Goal: Information Seeking & Learning: Learn about a topic

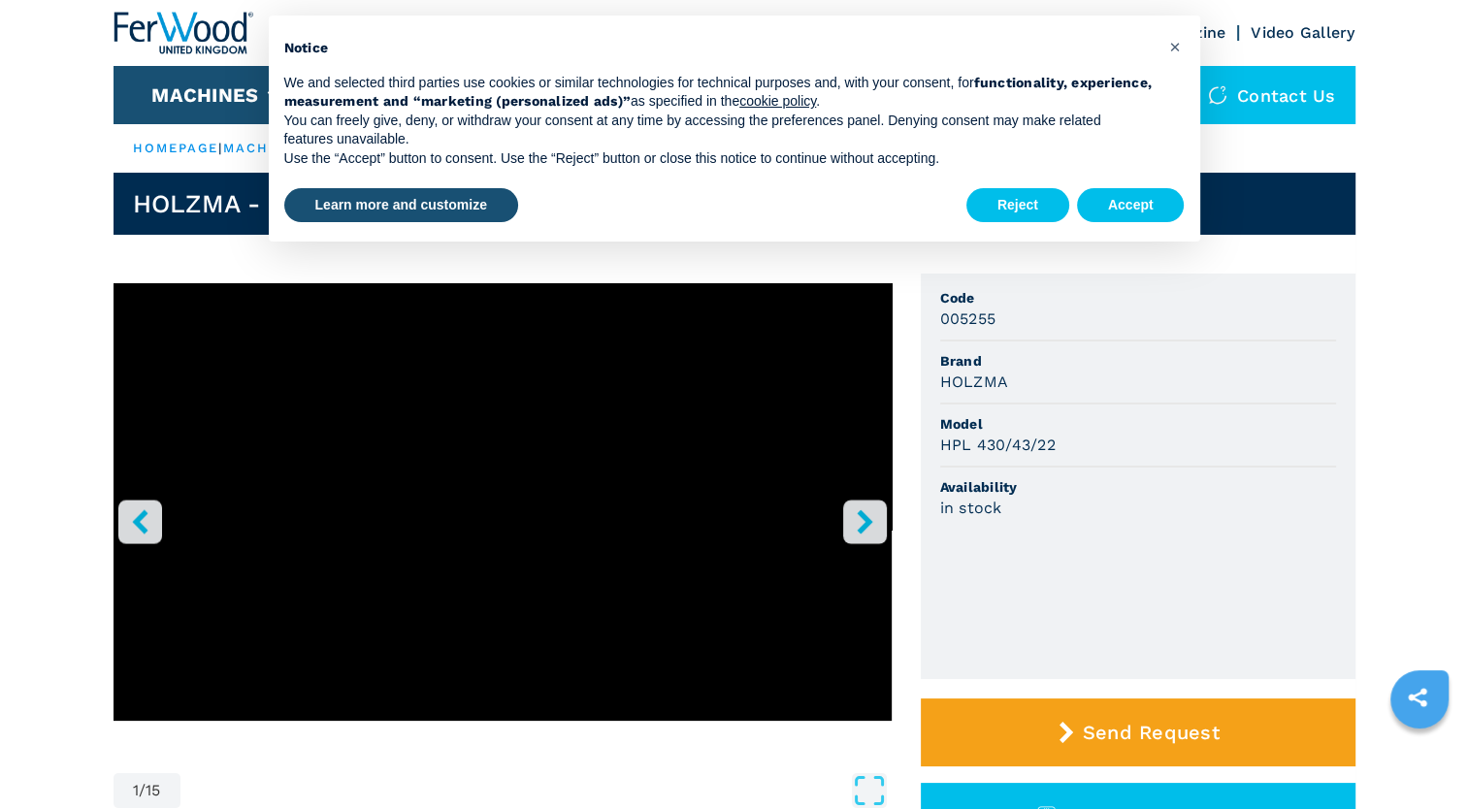
click at [873, 511] on icon "right-button" at bounding box center [865, 522] width 24 height 24
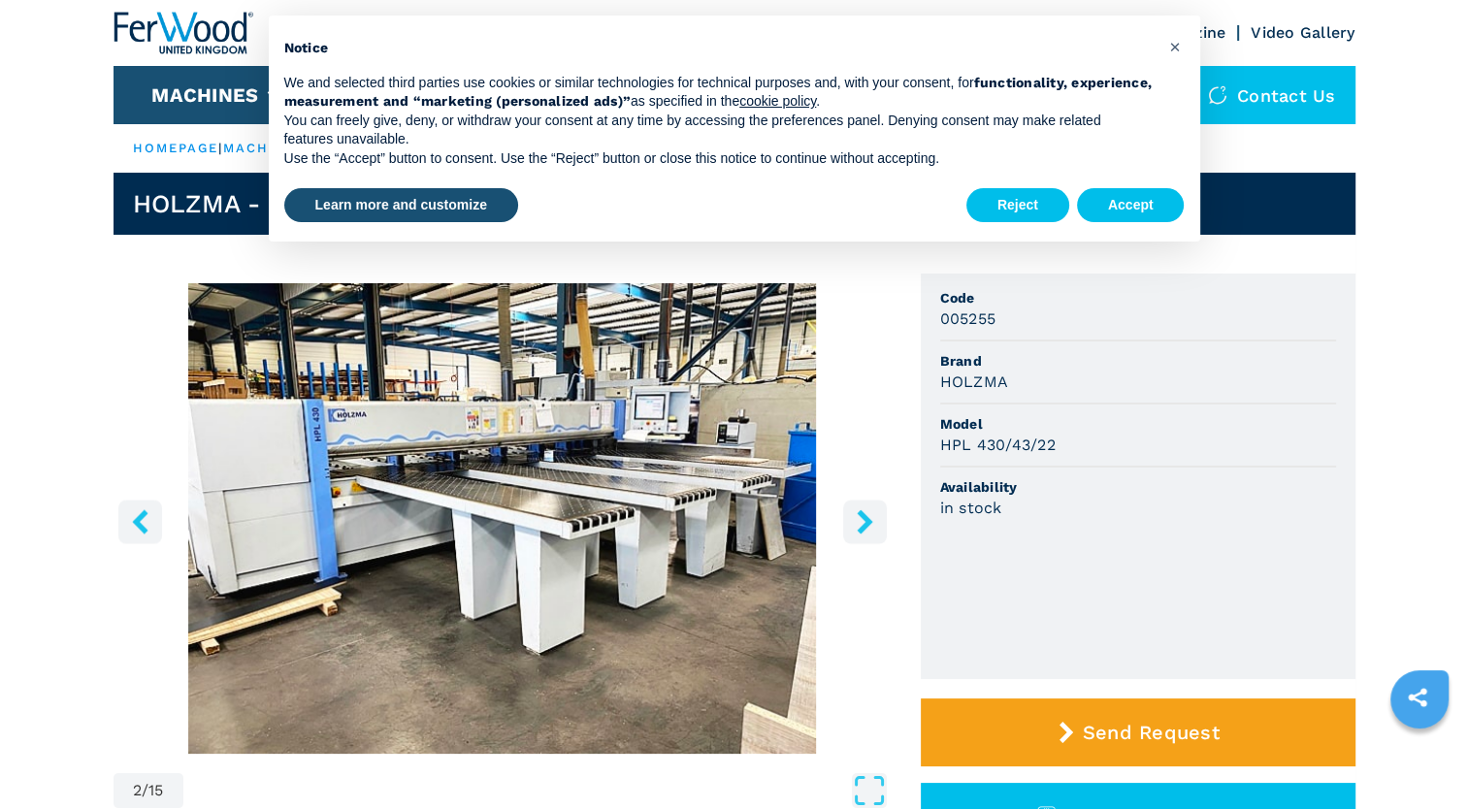
click at [873, 511] on icon "right-button" at bounding box center [865, 522] width 24 height 24
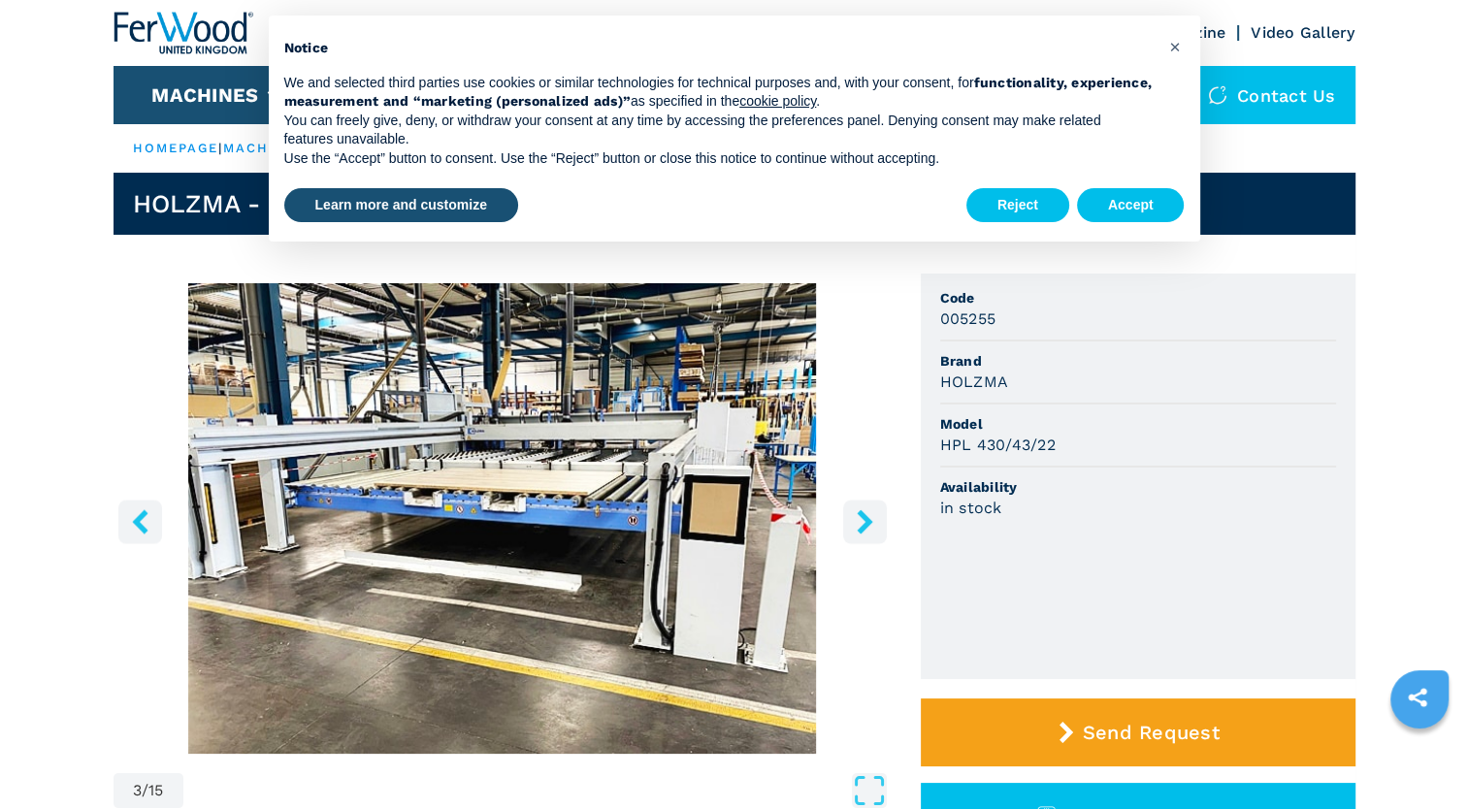
click at [873, 511] on icon "right-button" at bounding box center [865, 522] width 24 height 24
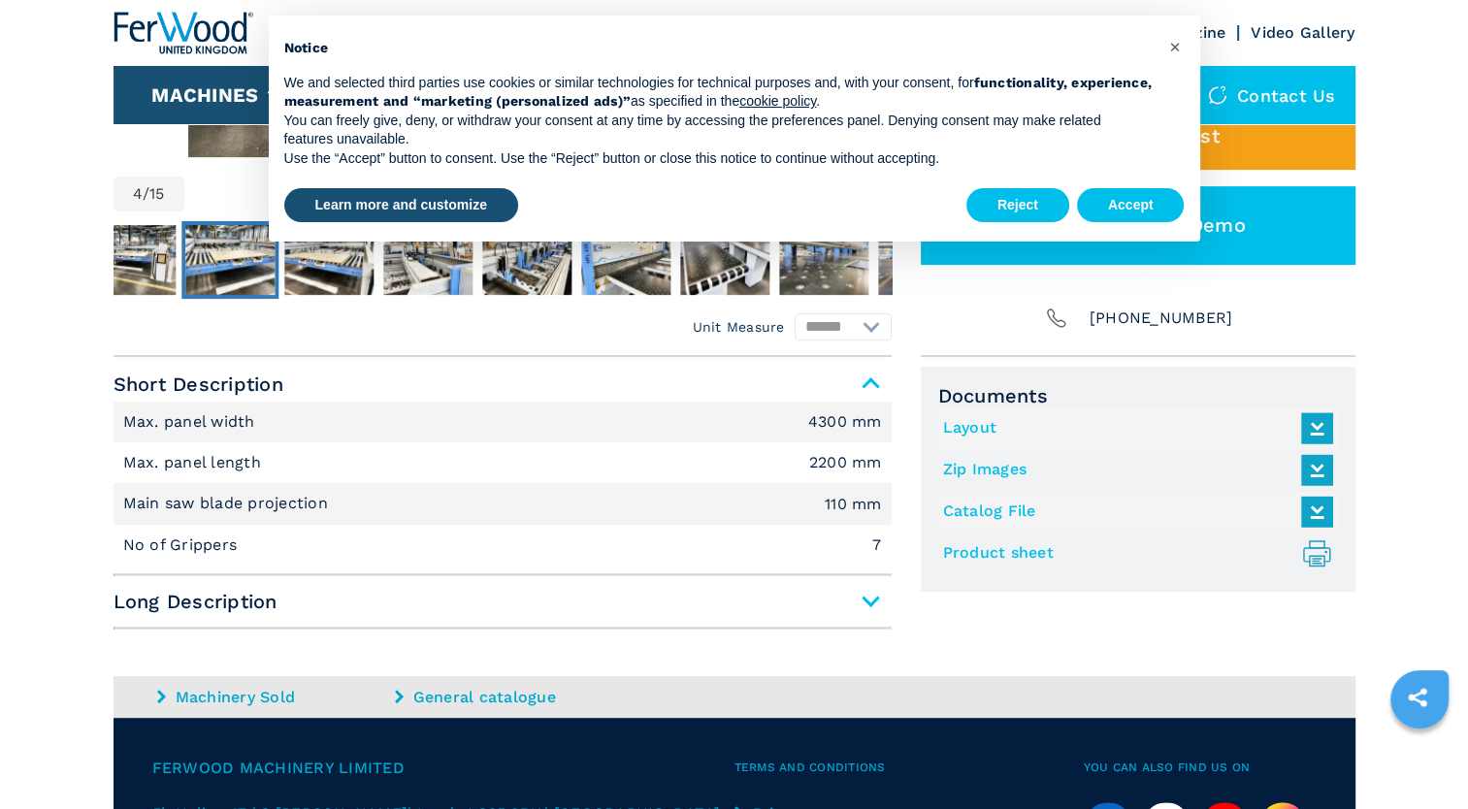
scroll to position [613, 0]
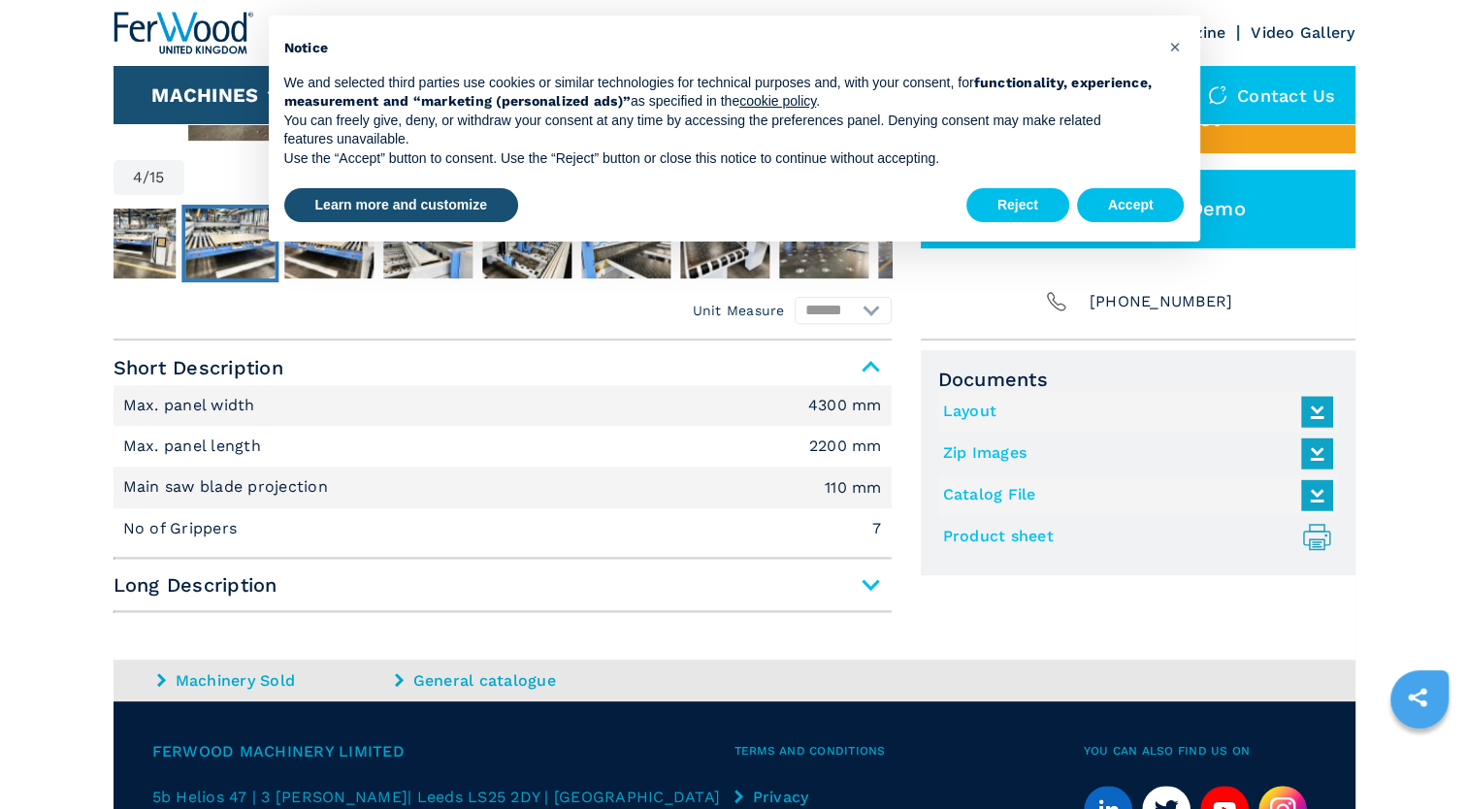
click at [873, 591] on main "HOMEPAGE | machines | category | subcategory | model | 005255 HOLZMA - HPL 430/…" at bounding box center [734, 197] width 1468 height 1620
click at [864, 584] on span "Long Description" at bounding box center [503, 585] width 778 height 35
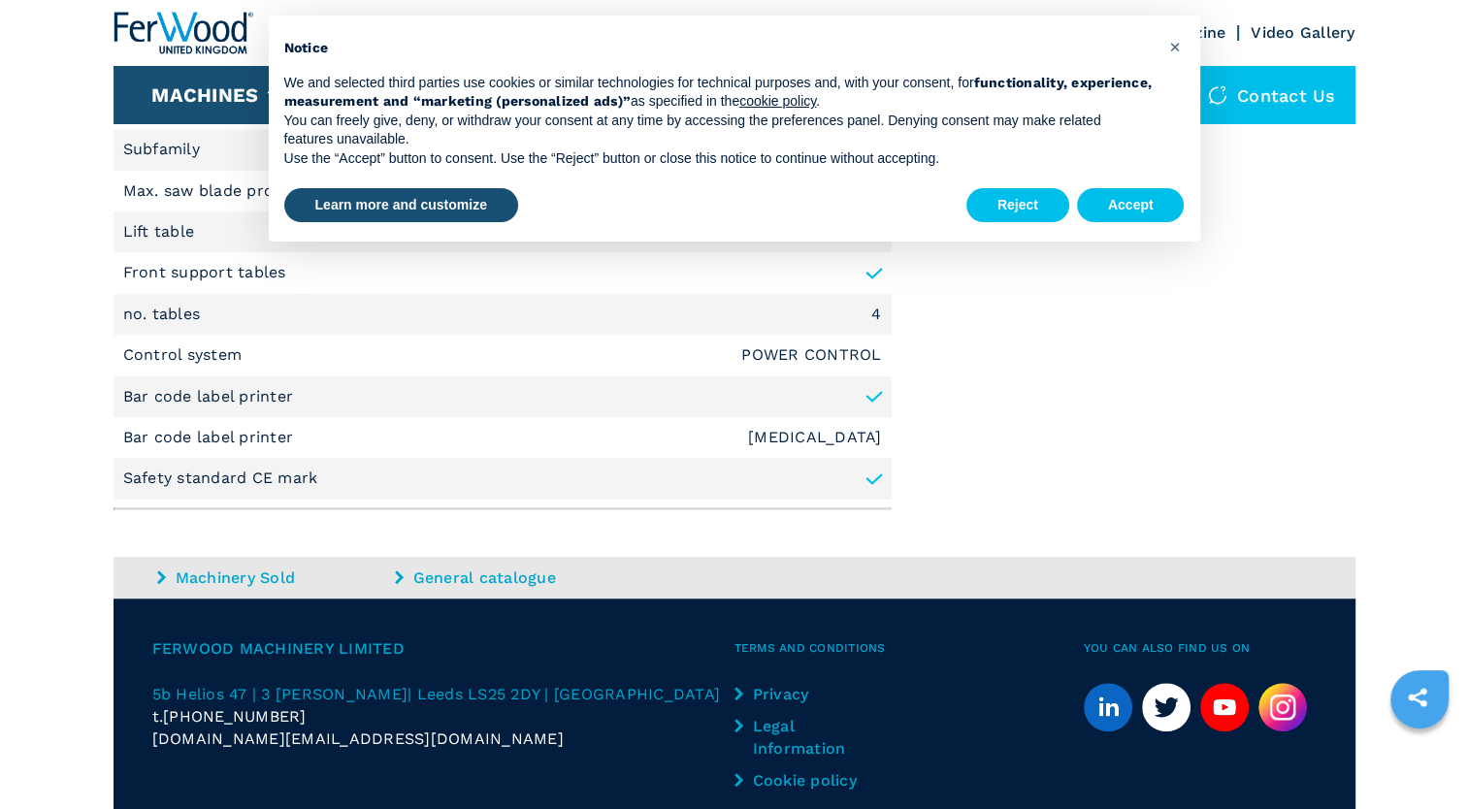
scroll to position [984, 0]
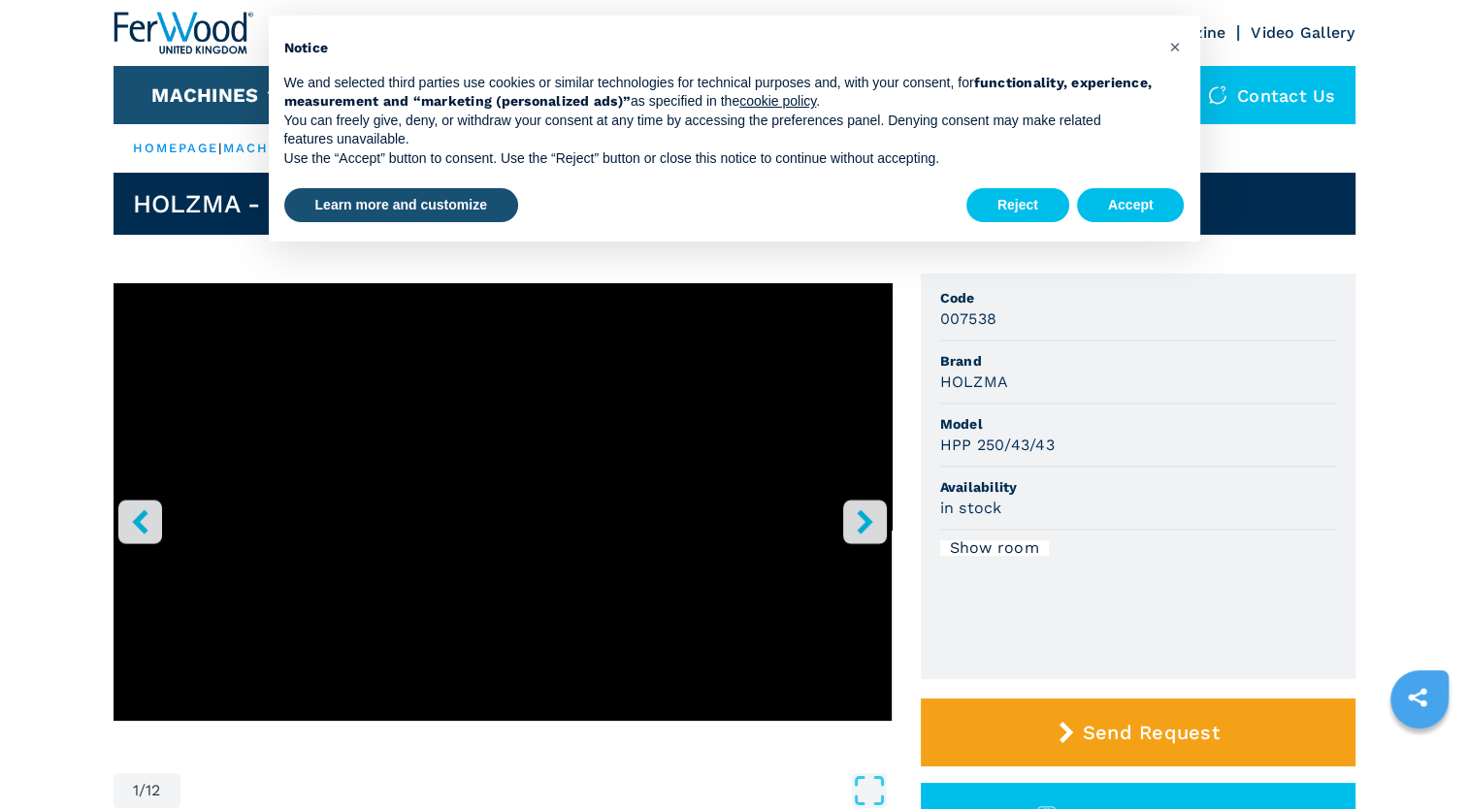
click at [877, 519] on button "right-button" at bounding box center [865, 522] width 44 height 44
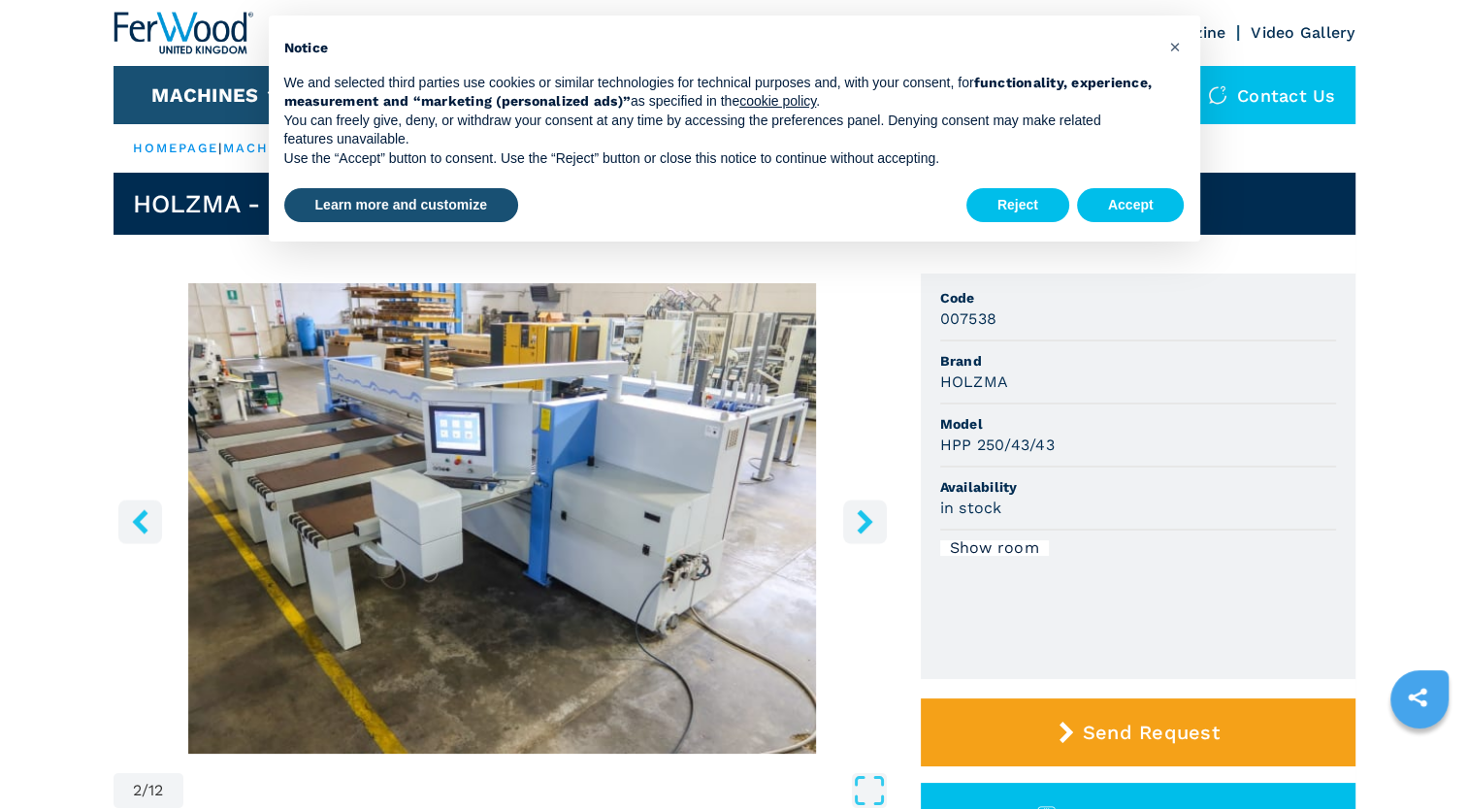
click at [877, 519] on button "right-button" at bounding box center [865, 522] width 44 height 44
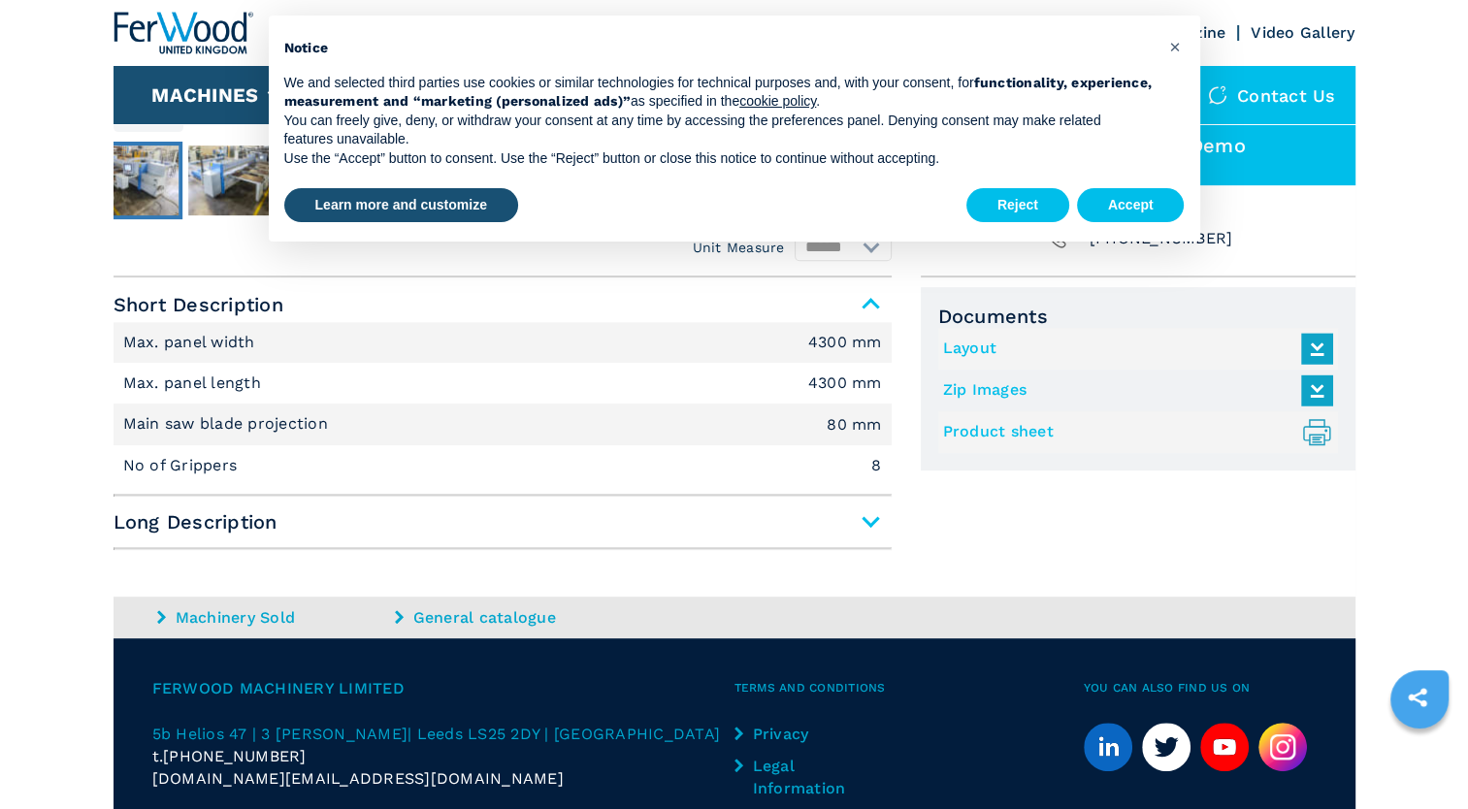
scroll to position [582, 0]
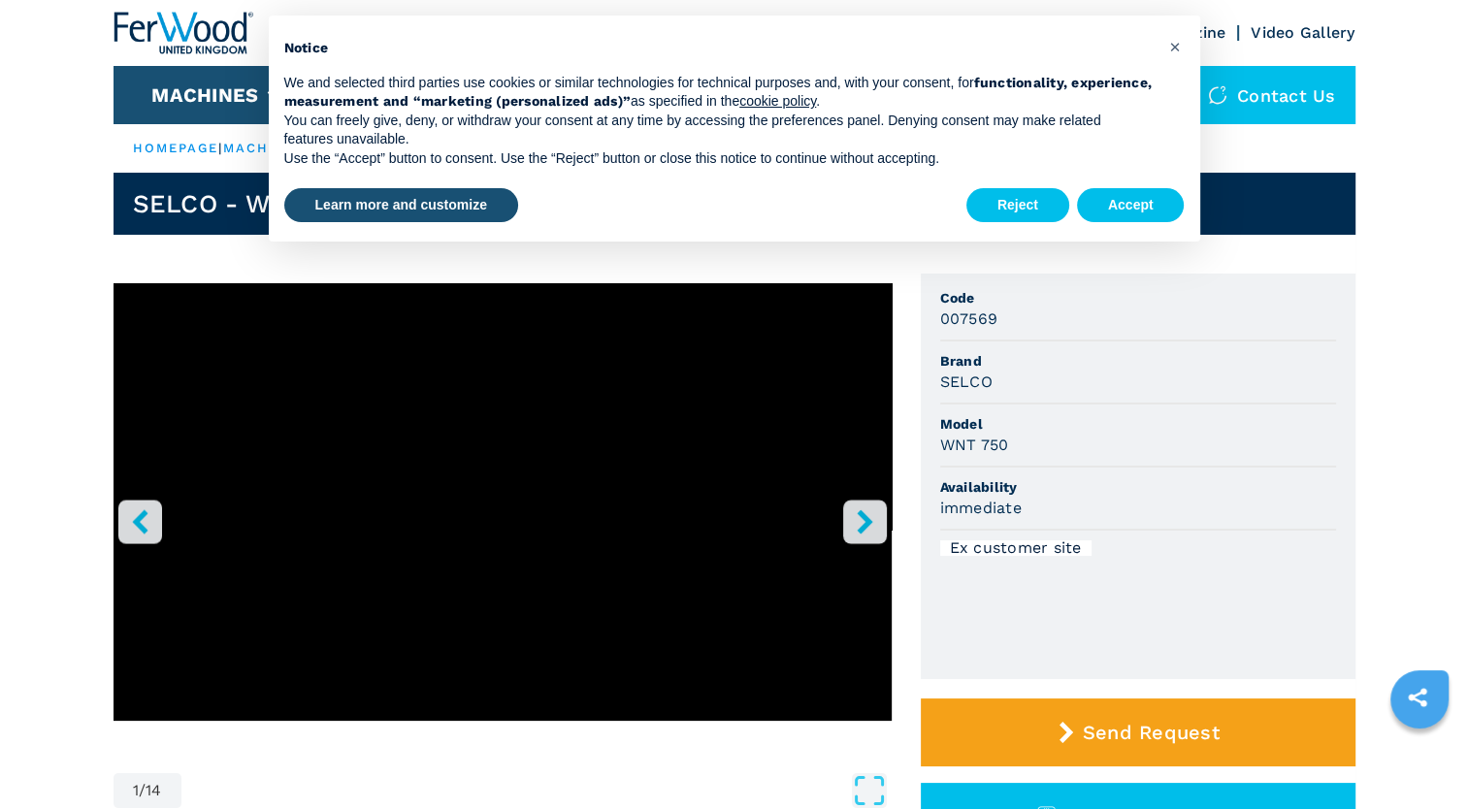
click at [868, 515] on icon "right-button" at bounding box center [865, 522] width 24 height 24
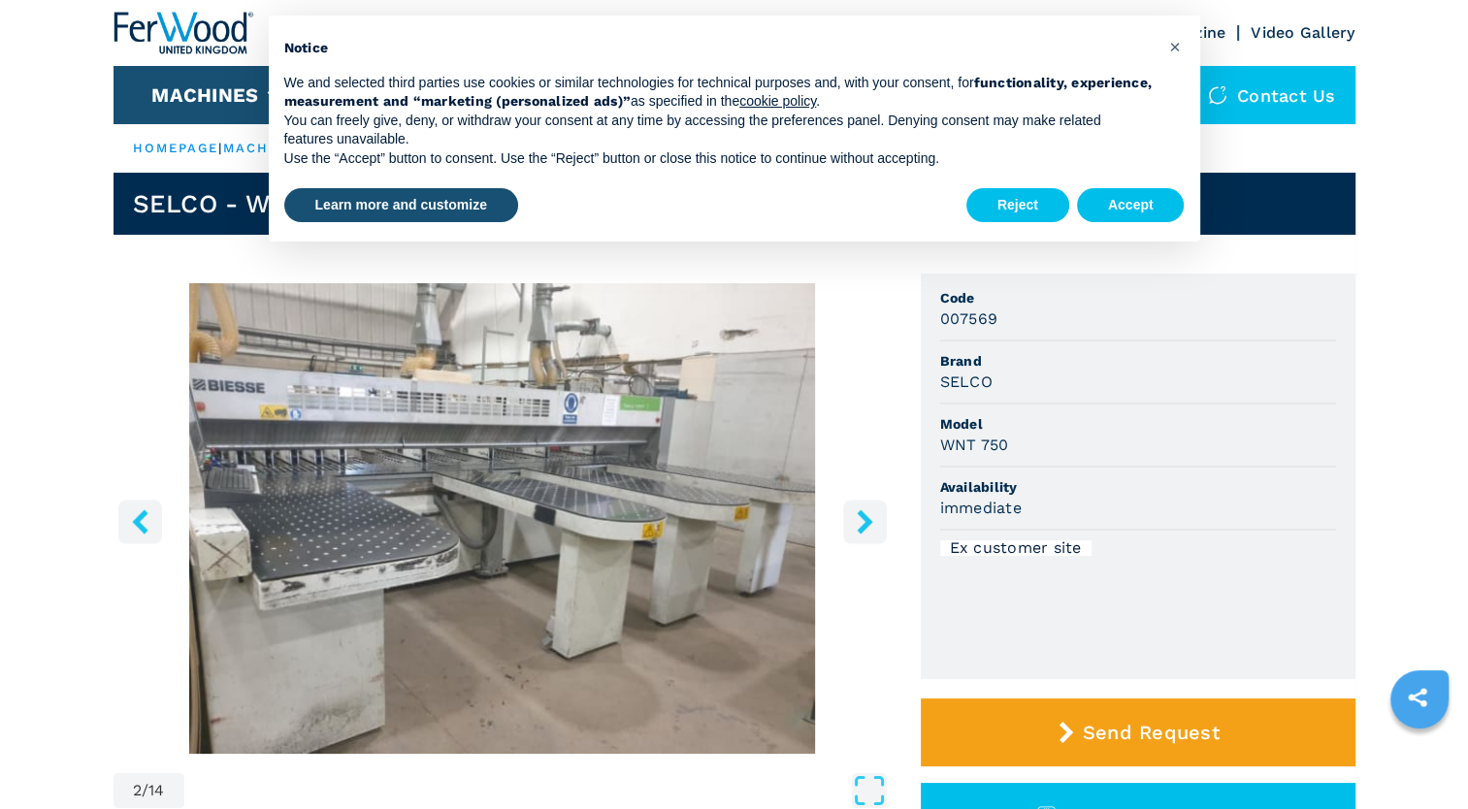
click at [868, 515] on icon "right-button" at bounding box center [865, 522] width 24 height 24
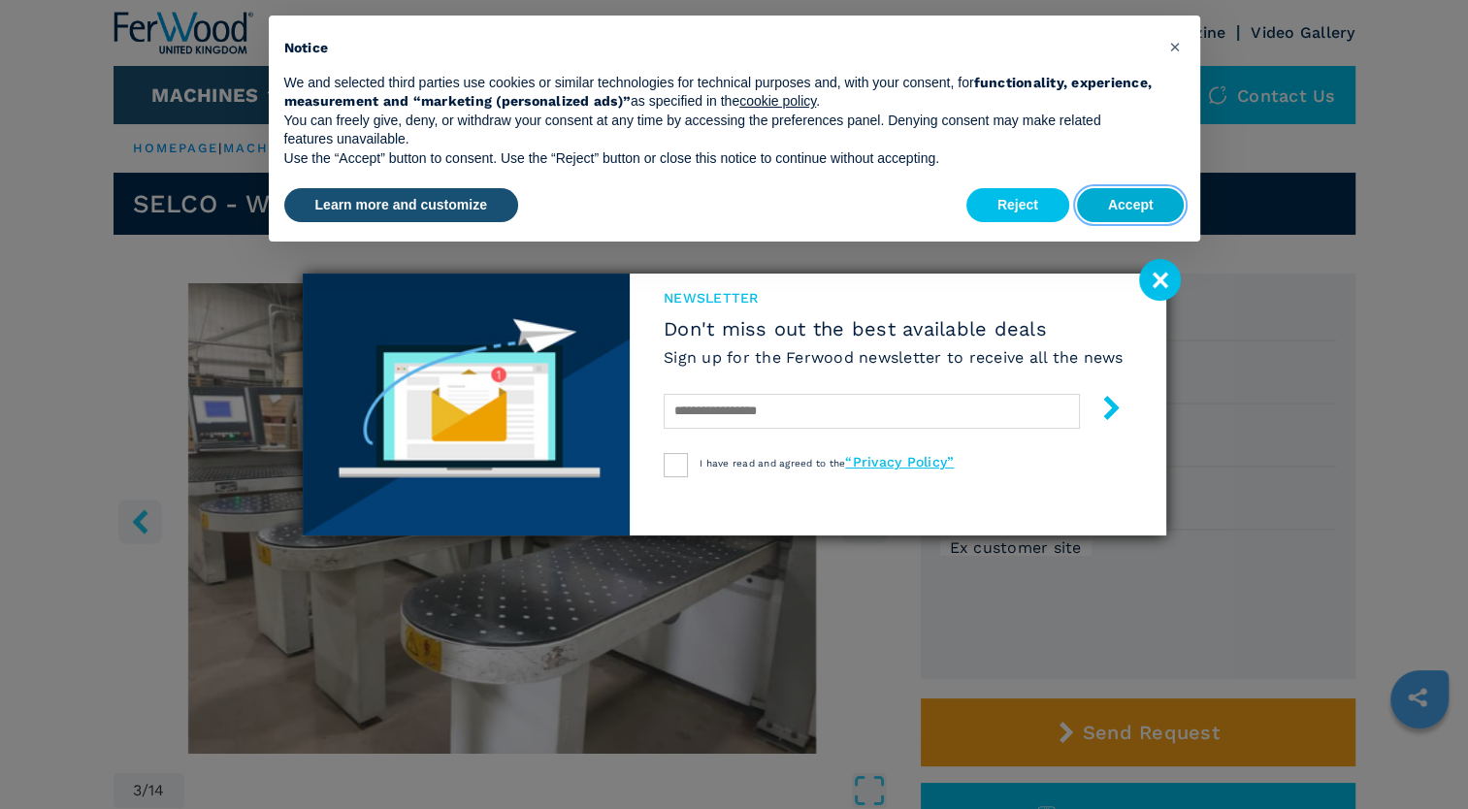
click at [1107, 202] on button "Accept" at bounding box center [1131, 205] width 108 height 35
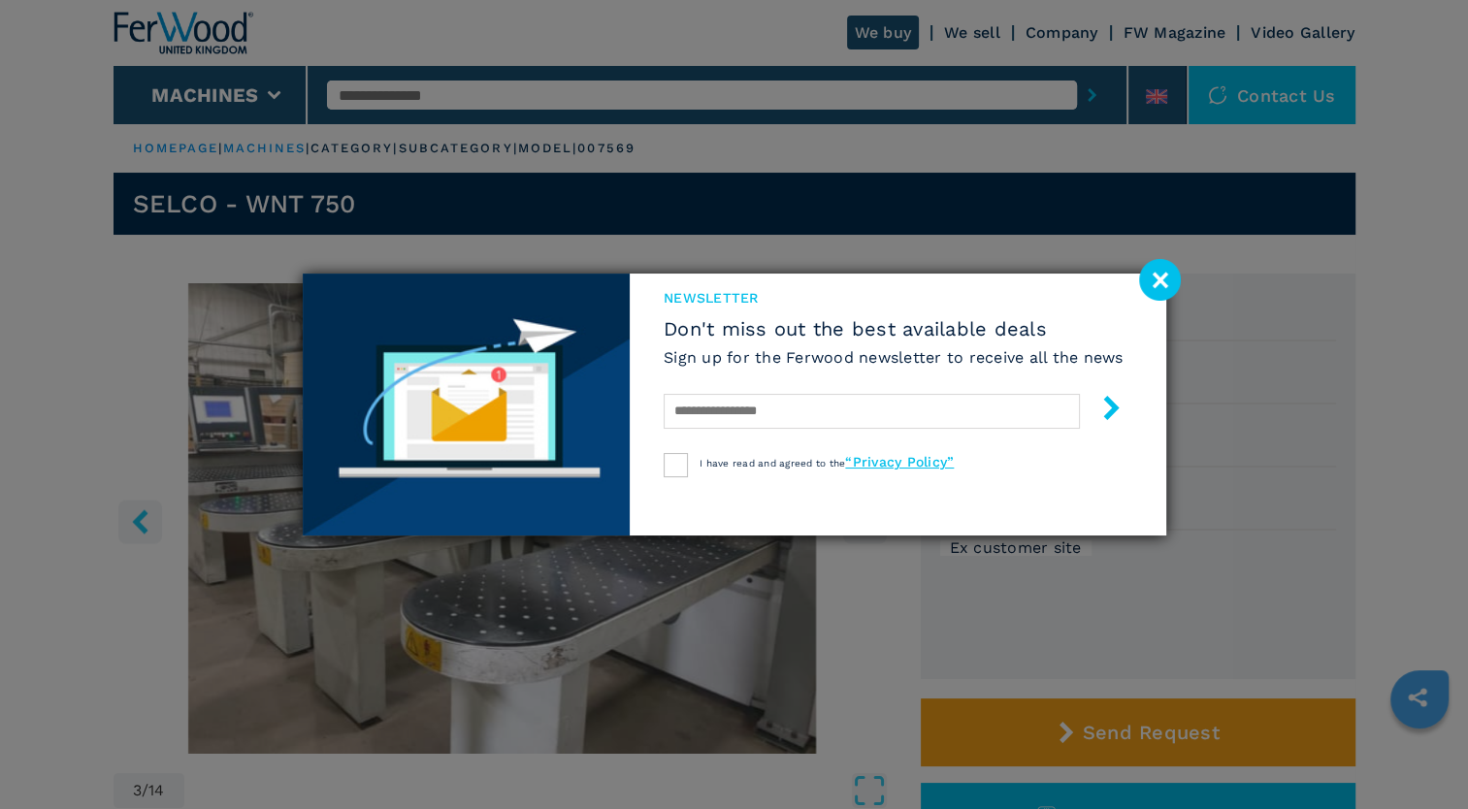
click at [1155, 282] on image at bounding box center [1160, 280] width 42 height 42
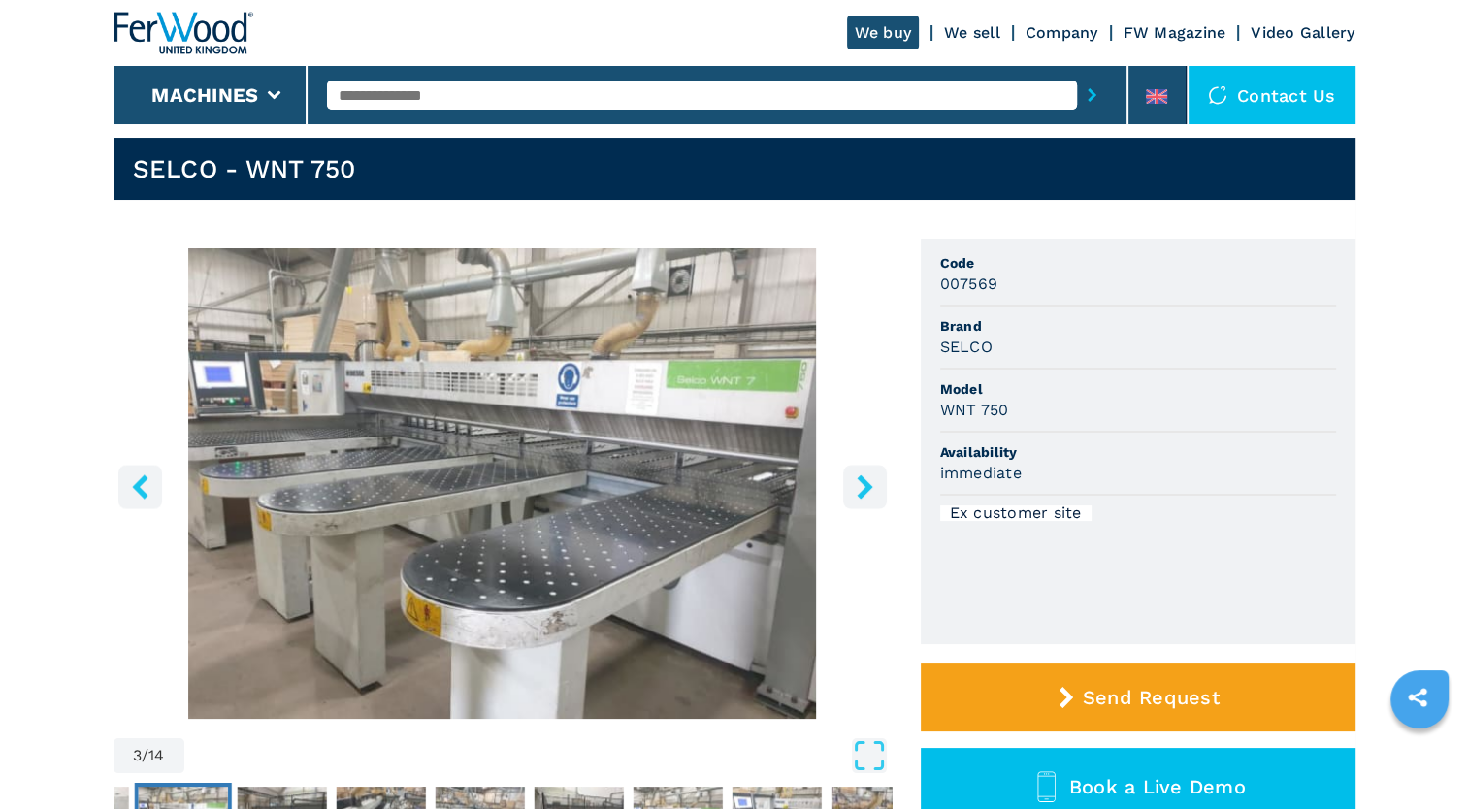
scroll to position [97, 0]
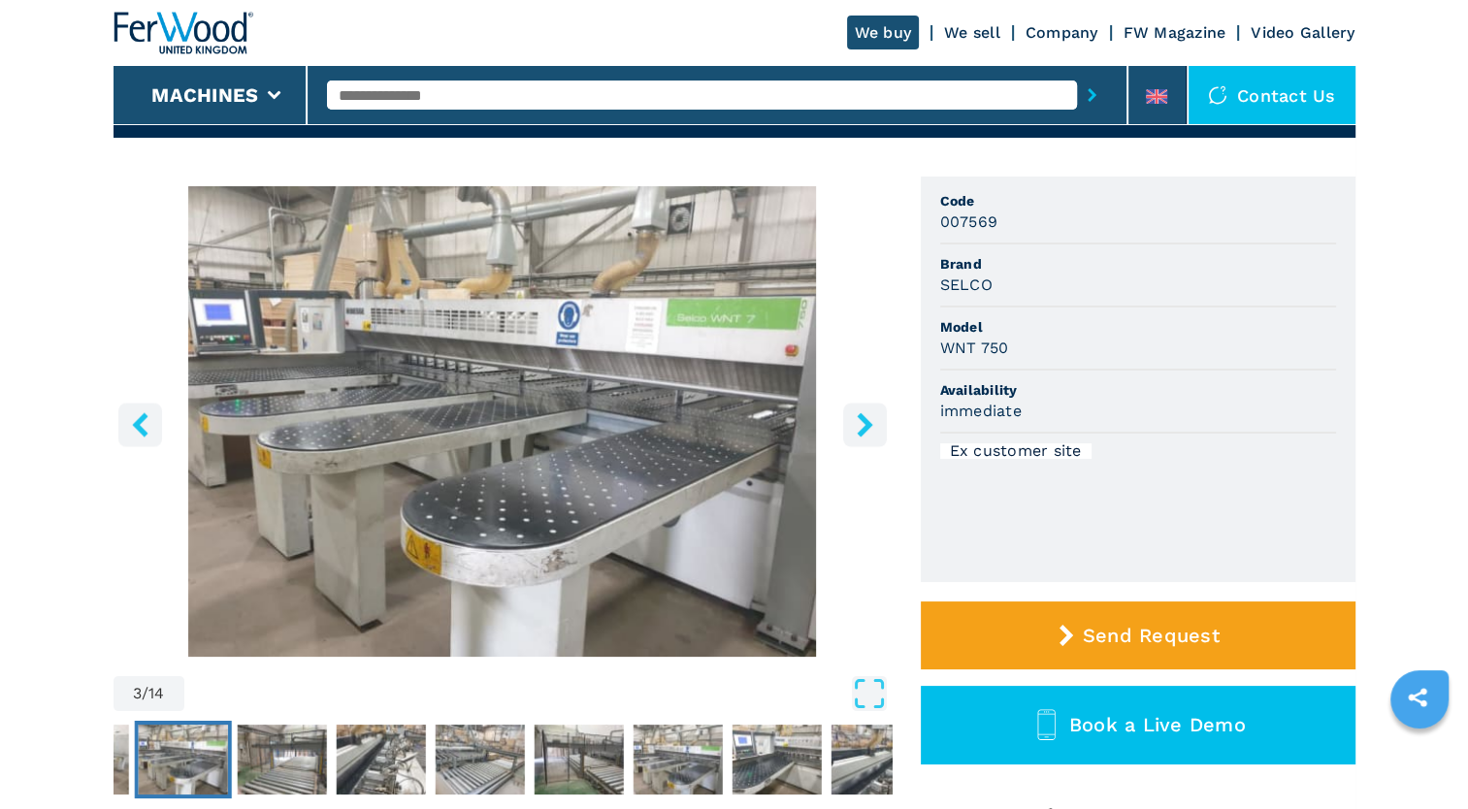
click at [851, 413] on button "right-button" at bounding box center [865, 425] width 44 height 44
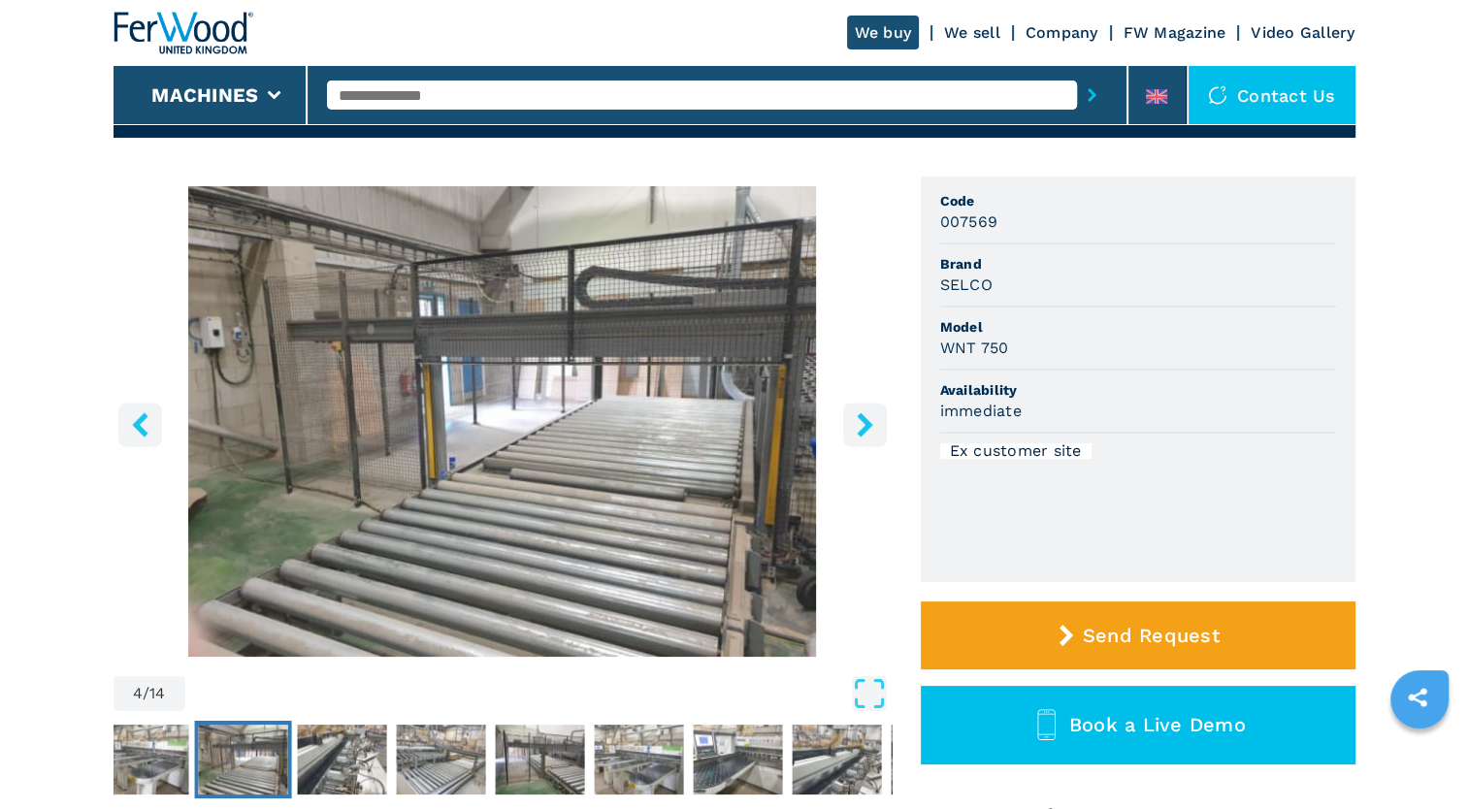
click at [851, 413] on button "right-button" at bounding box center [865, 425] width 44 height 44
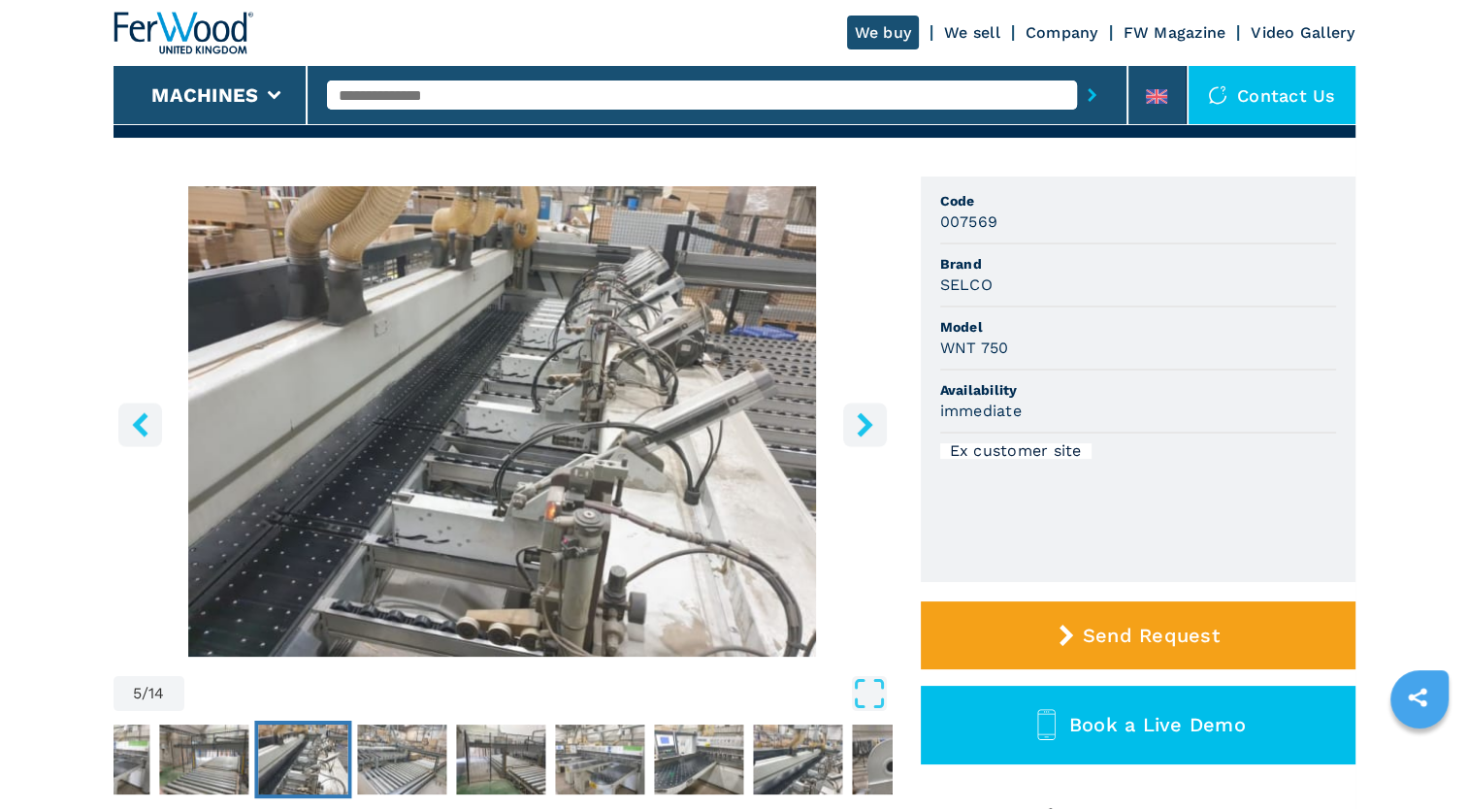
click at [851, 413] on button "right-button" at bounding box center [865, 425] width 44 height 44
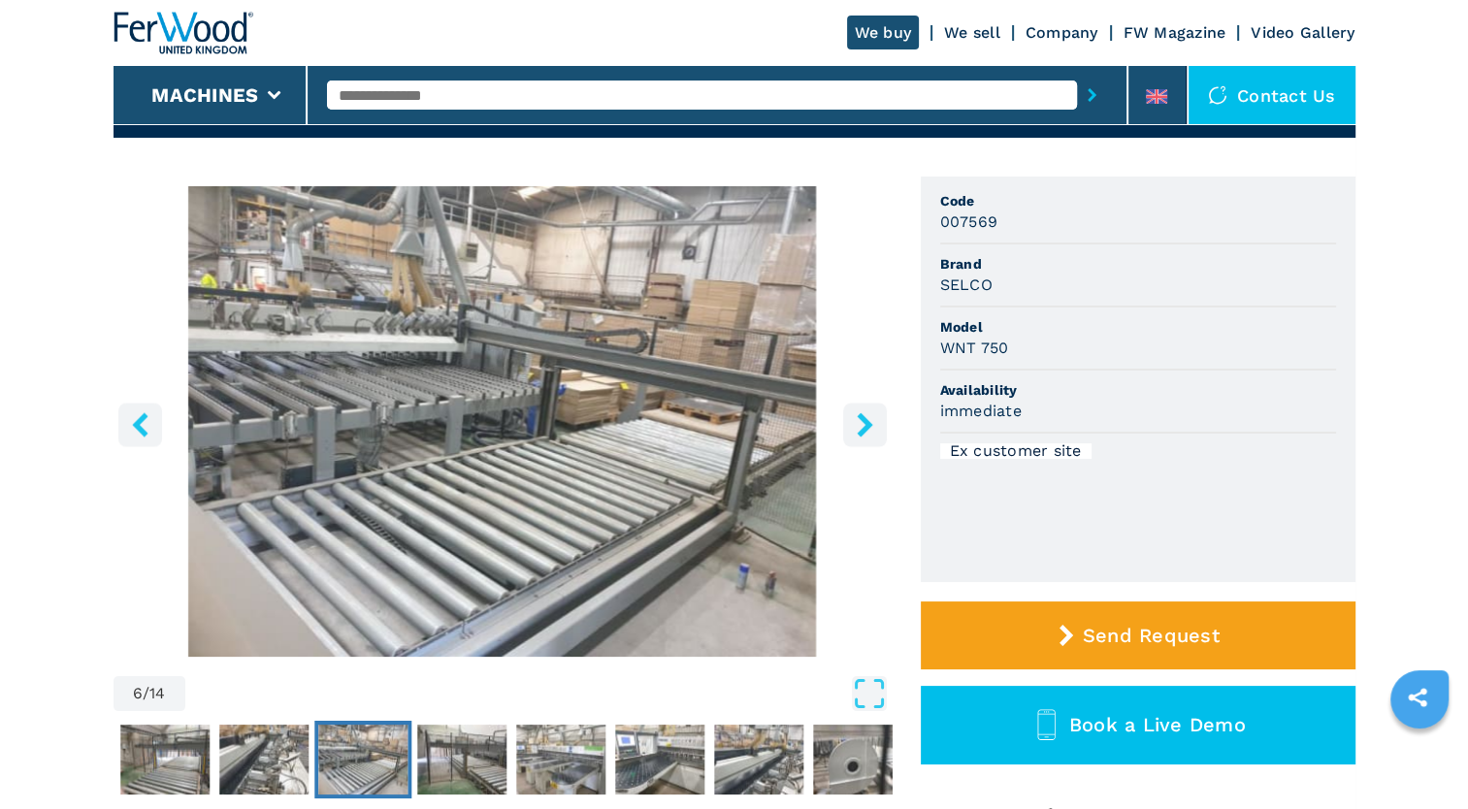
click at [851, 413] on button "right-button" at bounding box center [865, 425] width 44 height 44
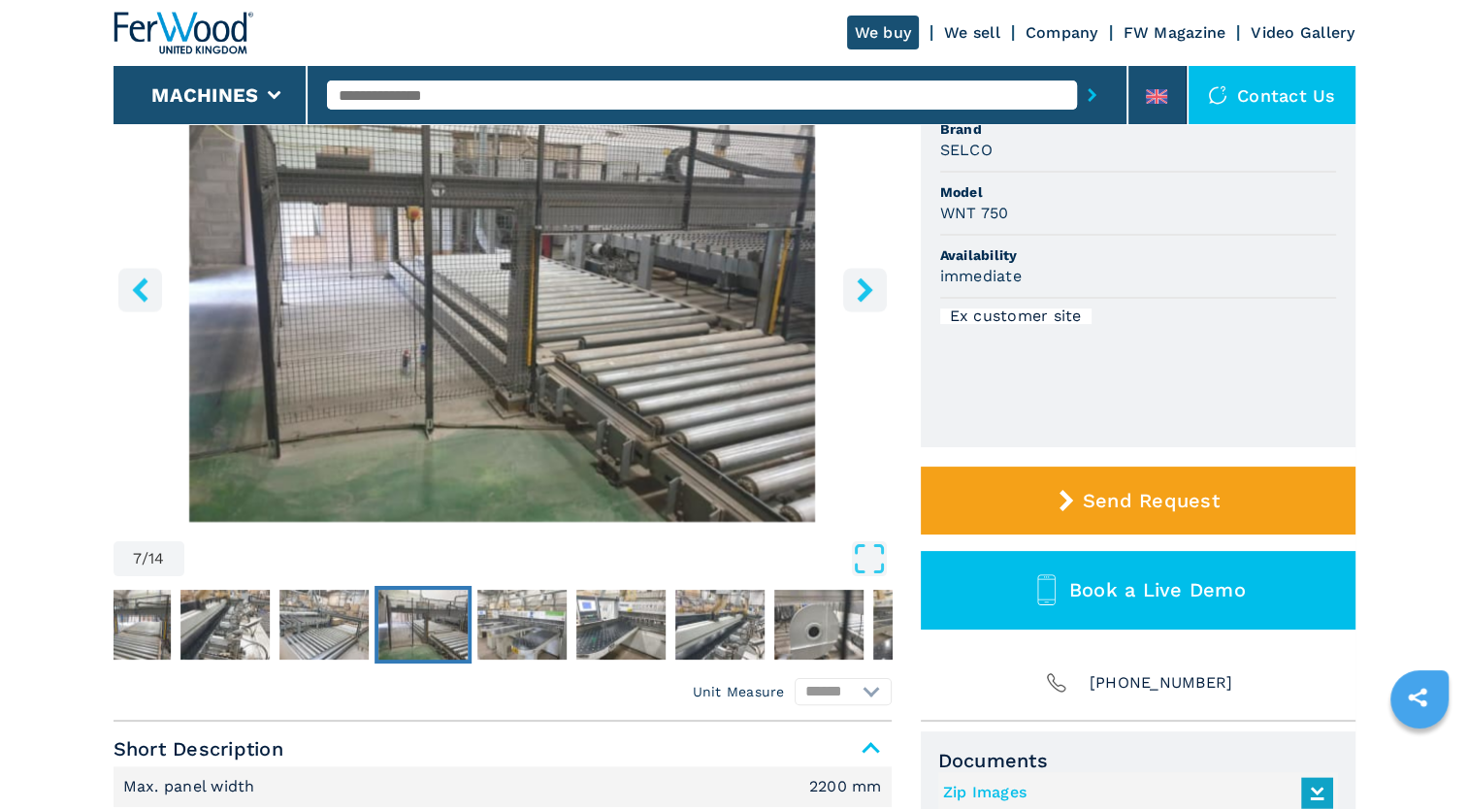
scroll to position [170, 0]
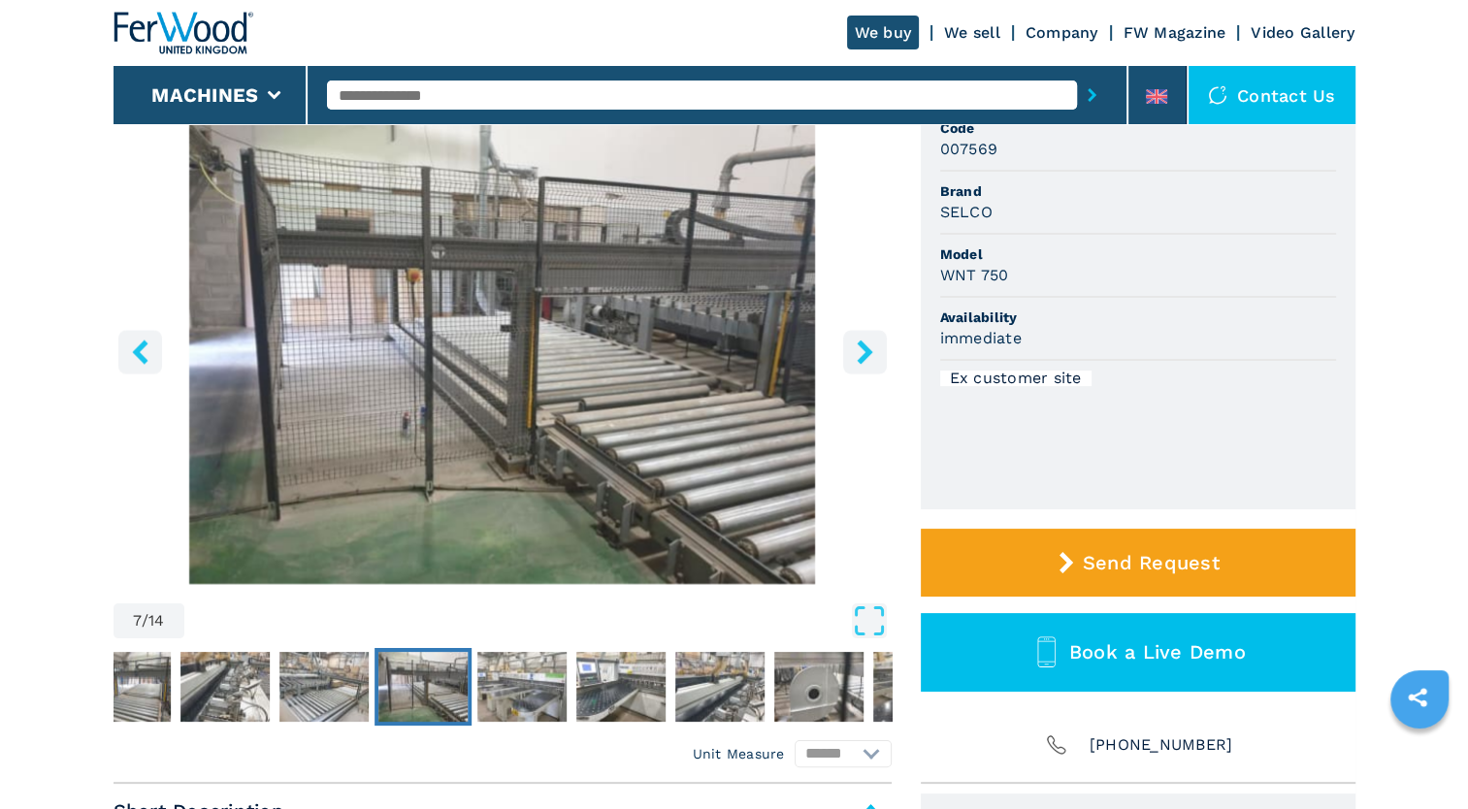
click at [873, 363] on icon "right-button" at bounding box center [865, 352] width 24 height 24
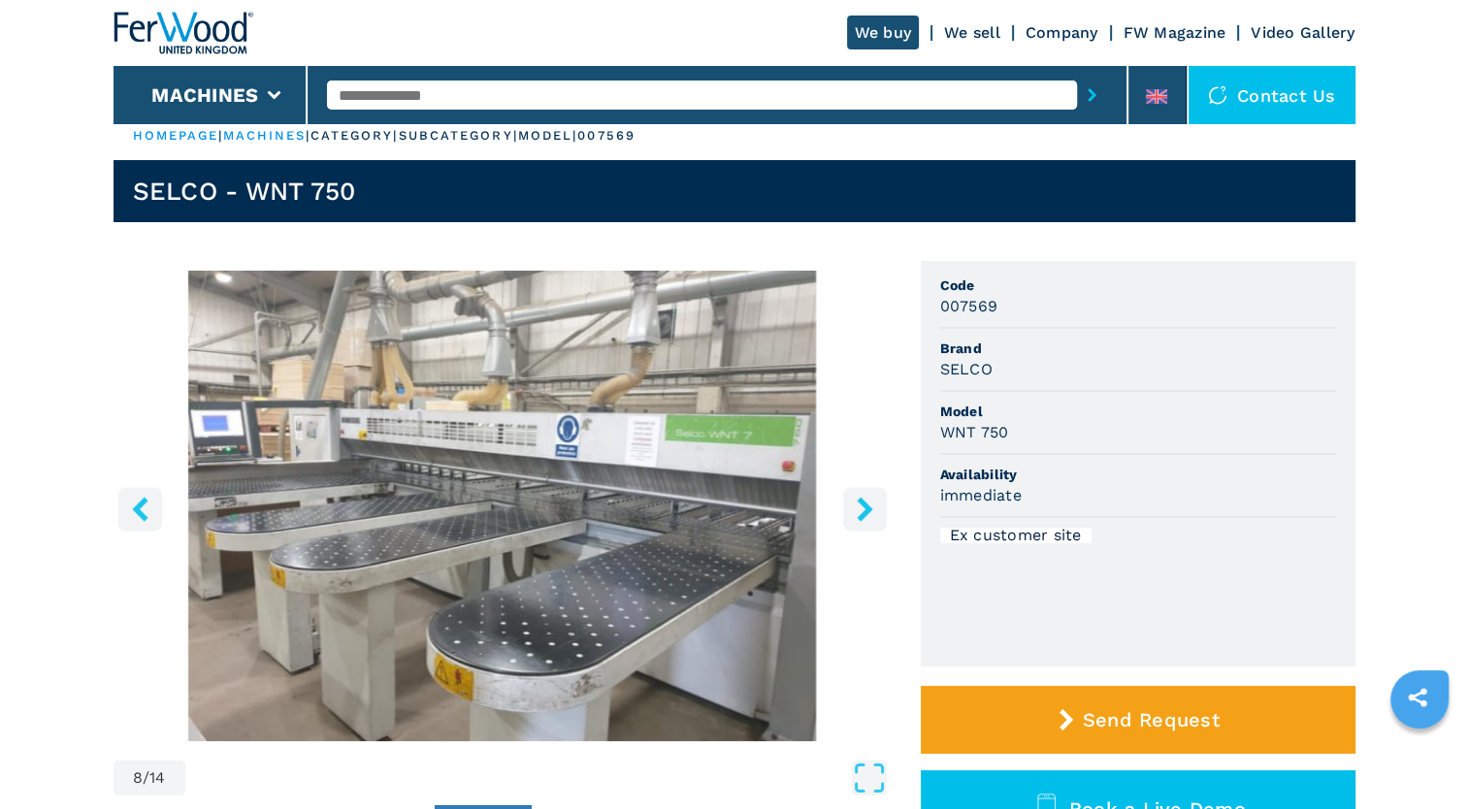
scroll to position [0, 0]
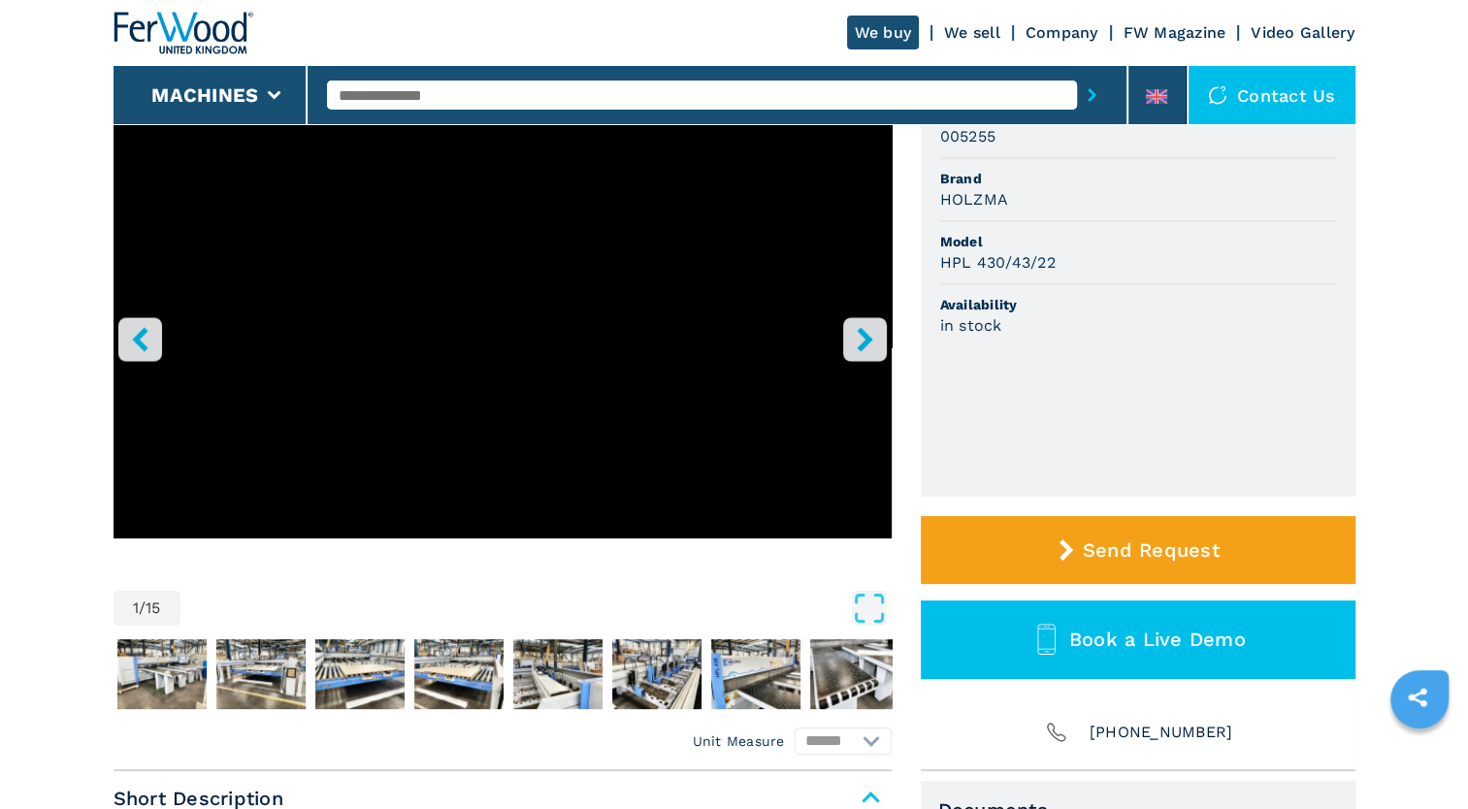
scroll to position [194, 0]
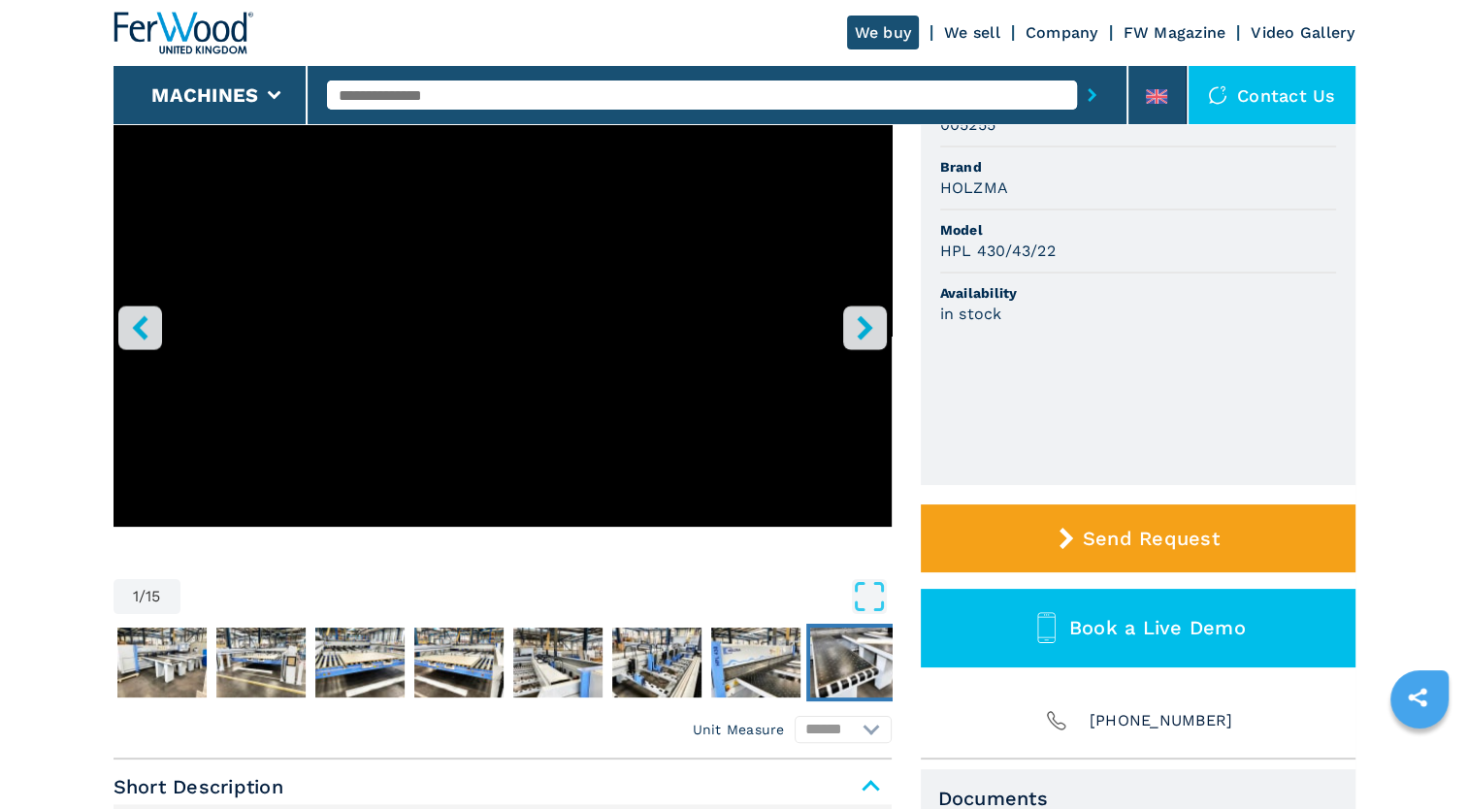
click at [862, 663] on img "Go to Slide 9" at bounding box center [854, 663] width 89 height 70
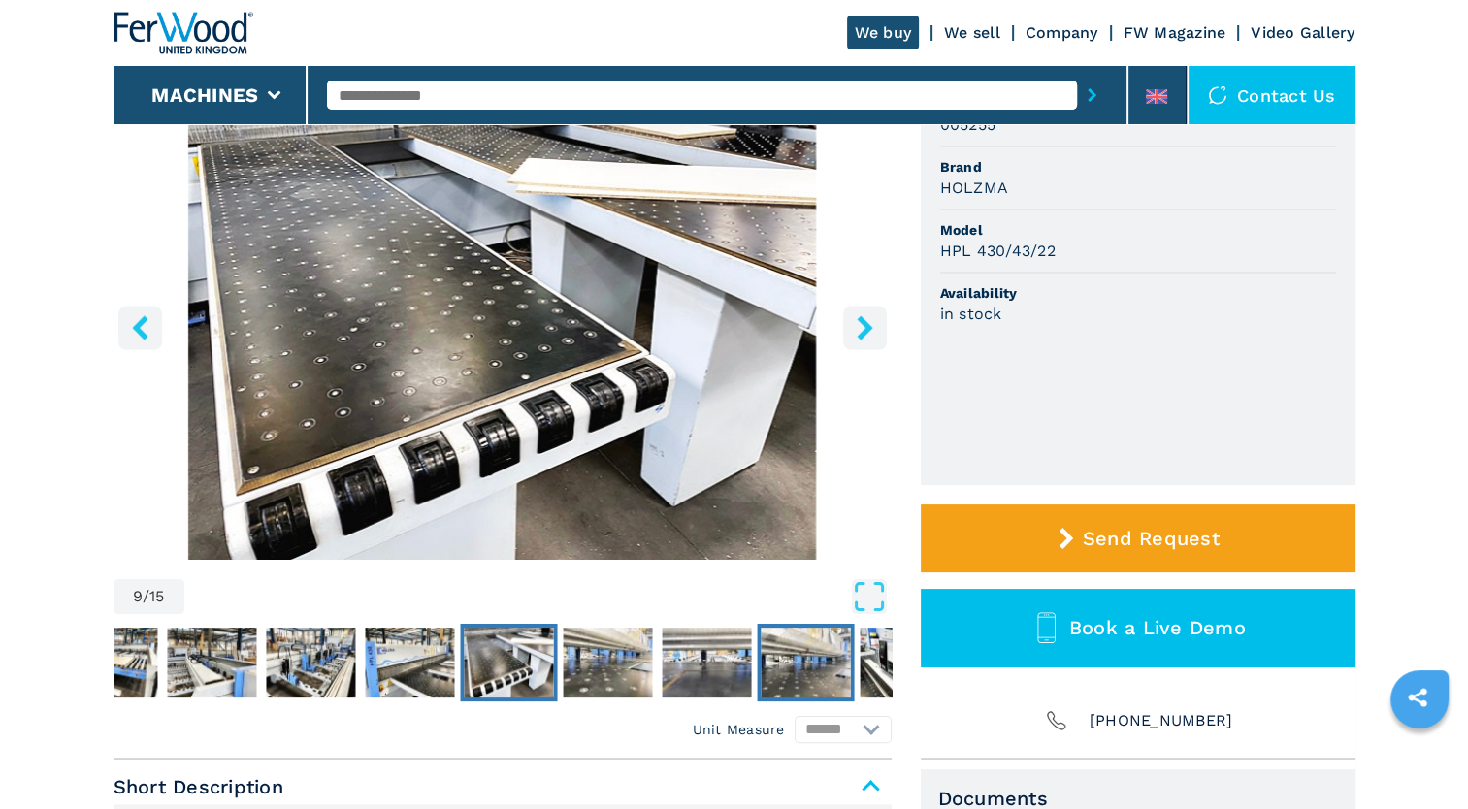
click at [834, 662] on img "Go to Slide 12" at bounding box center [805, 663] width 89 height 70
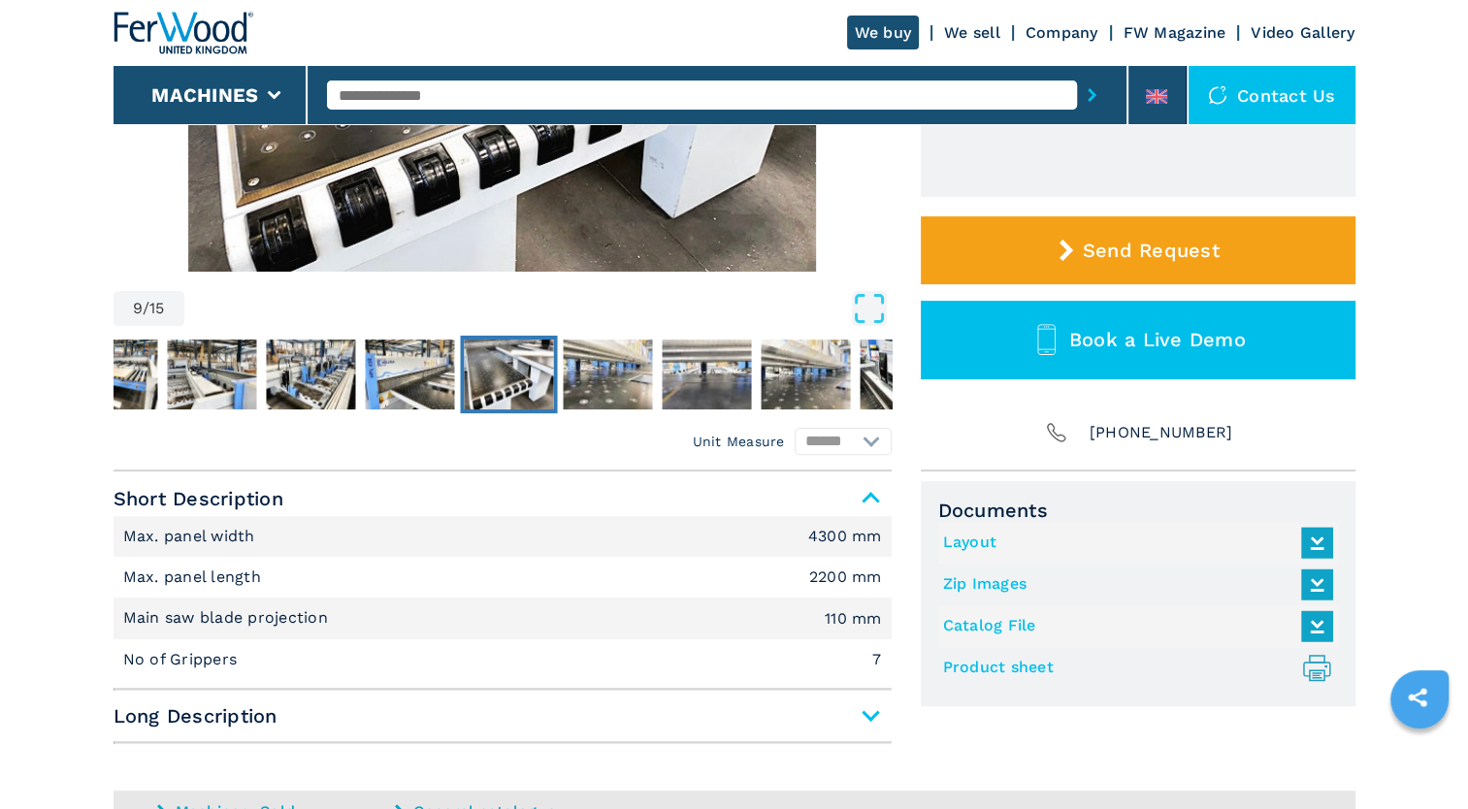
scroll to position [485, 0]
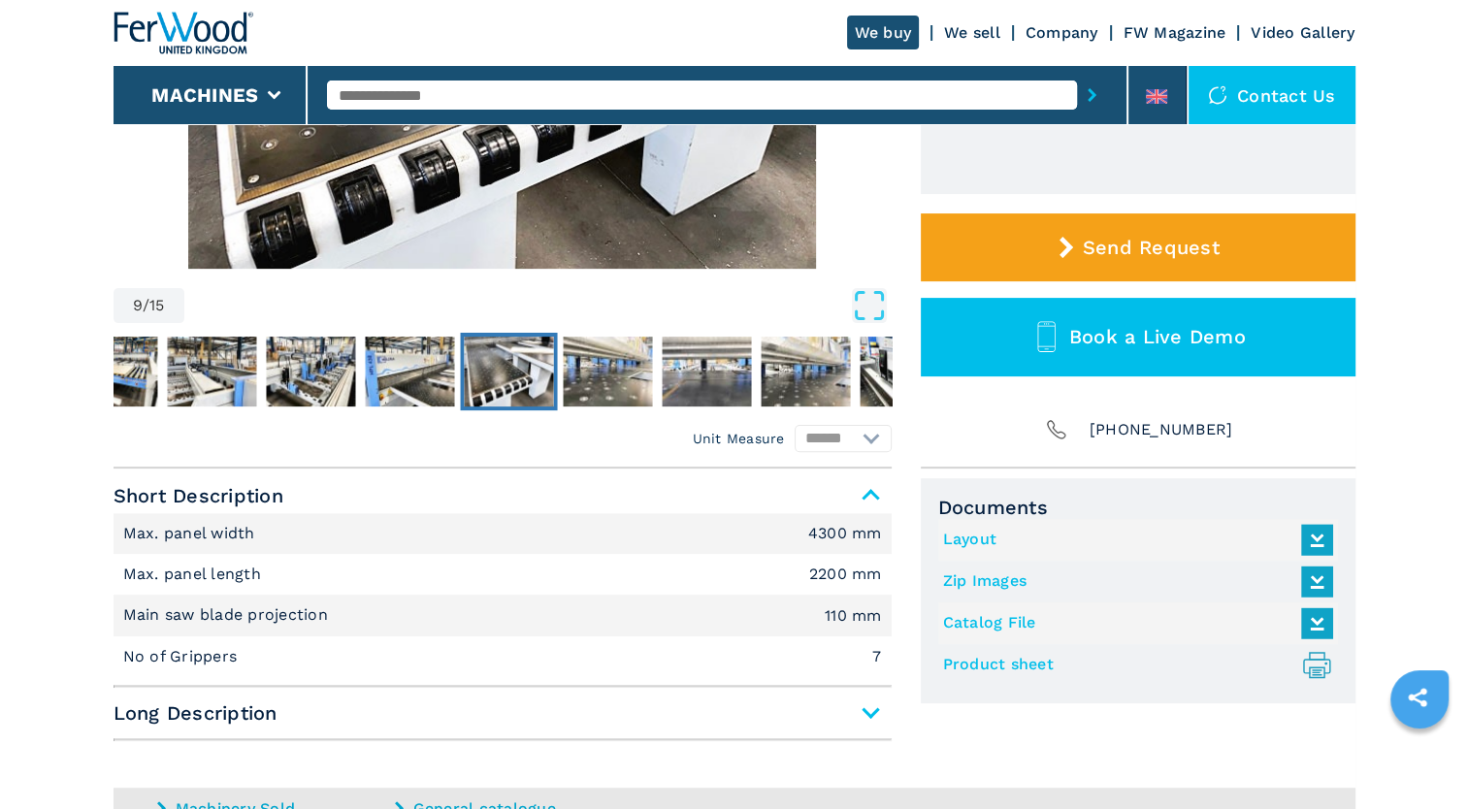
click at [867, 440] on select "****** ********" at bounding box center [843, 438] width 97 height 27
click at [870, 726] on span "Long Description" at bounding box center [503, 713] width 778 height 35
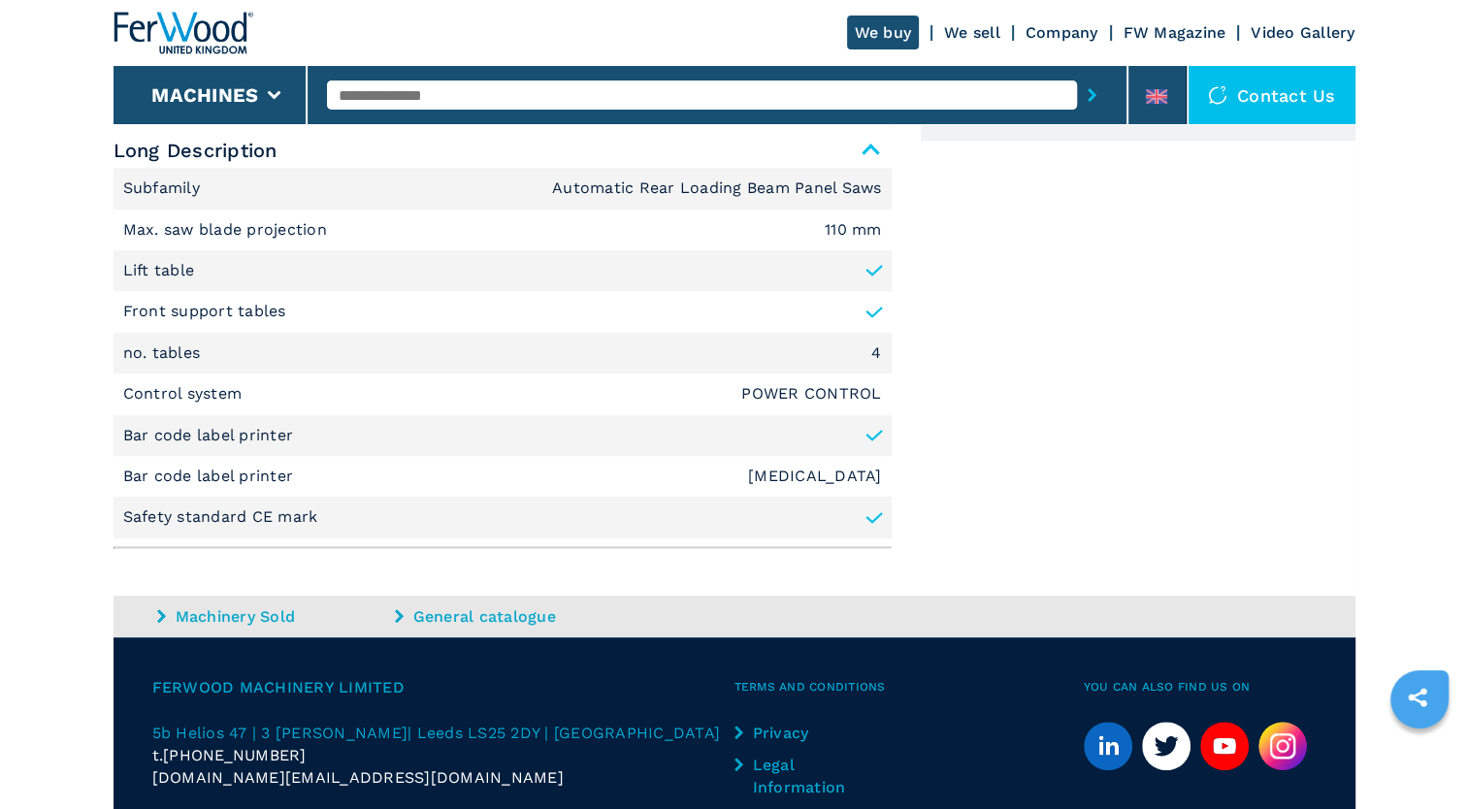
scroll to position [1068, 0]
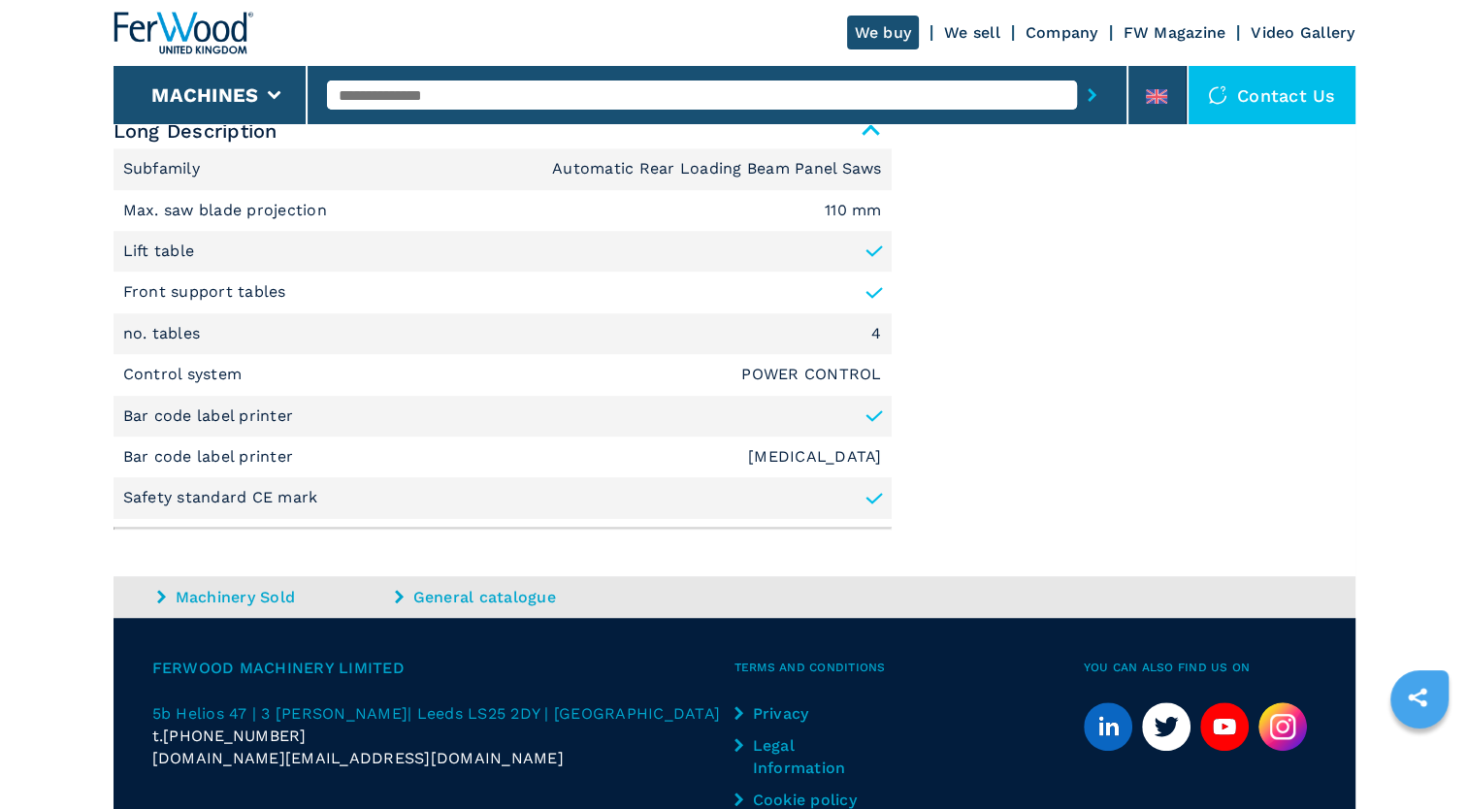
drag, startPoint x: 1260, startPoint y: 1, endPoint x: 661, endPoint y: 494, distance: 775.7
click at [661, 494] on li "Safety standard CE mark" at bounding box center [503, 498] width 778 height 41
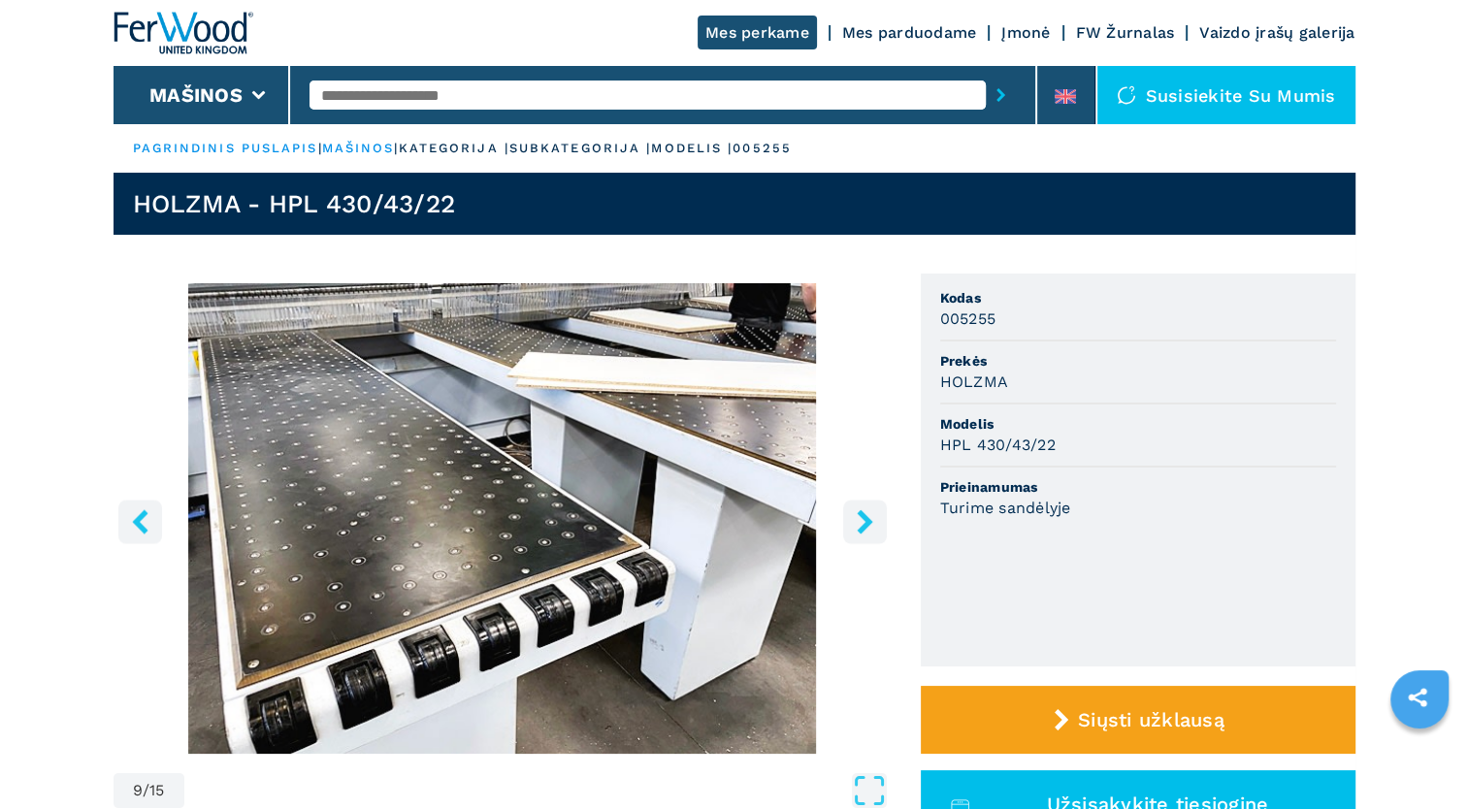
scroll to position [0, 0]
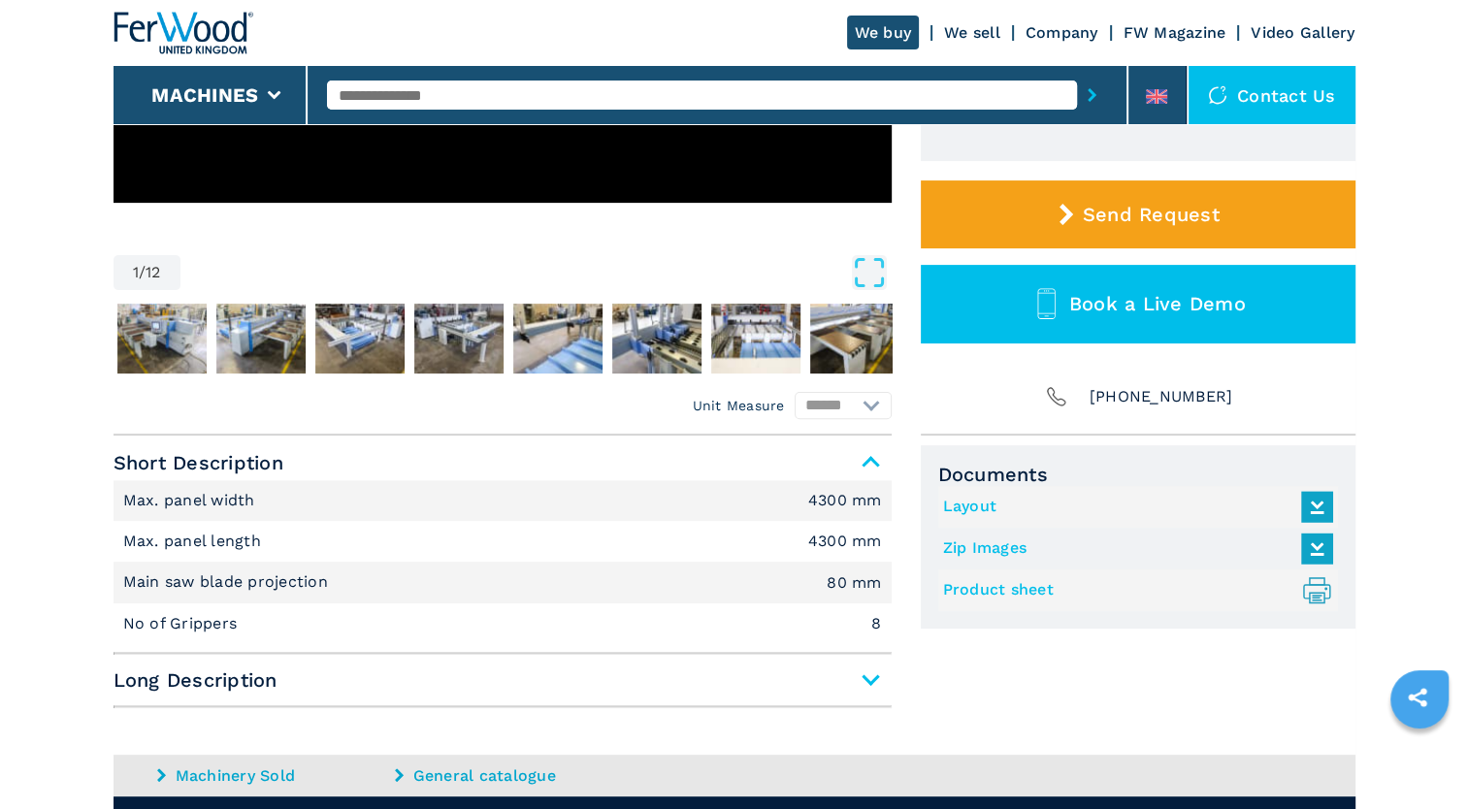
scroll to position [485, 0]
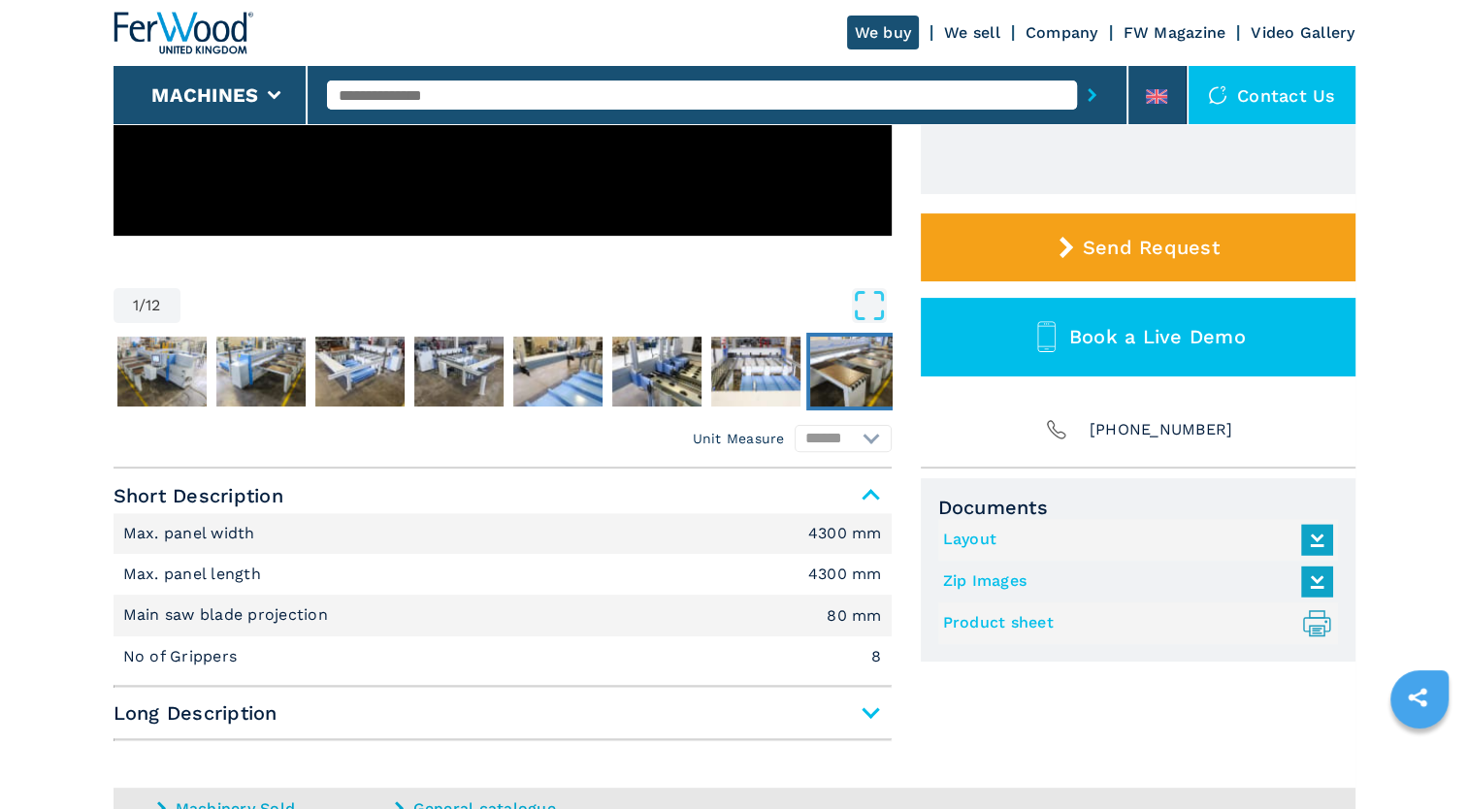
click at [866, 374] on img "Go to Slide 9" at bounding box center [854, 372] width 89 height 70
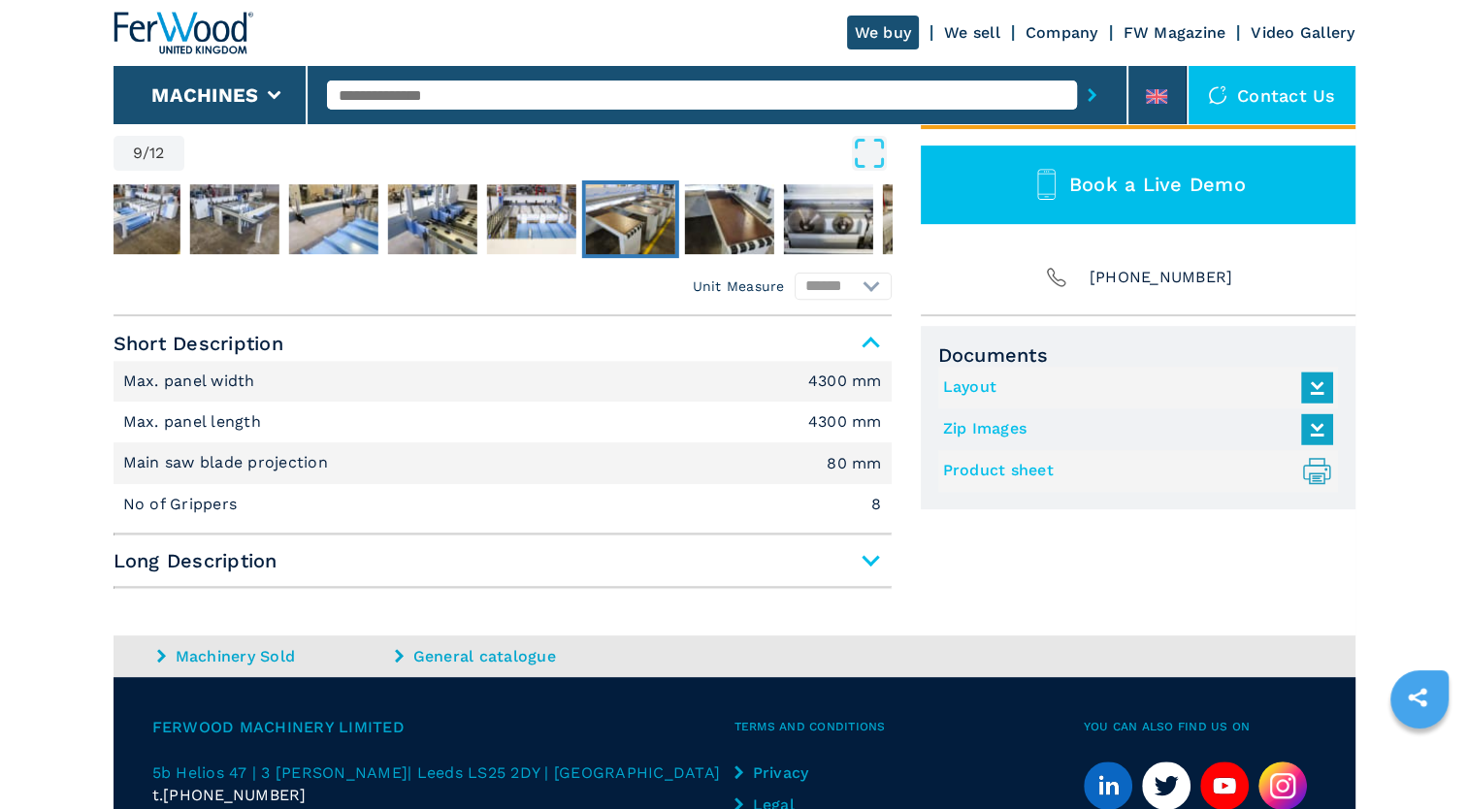
scroll to position [582, 0]
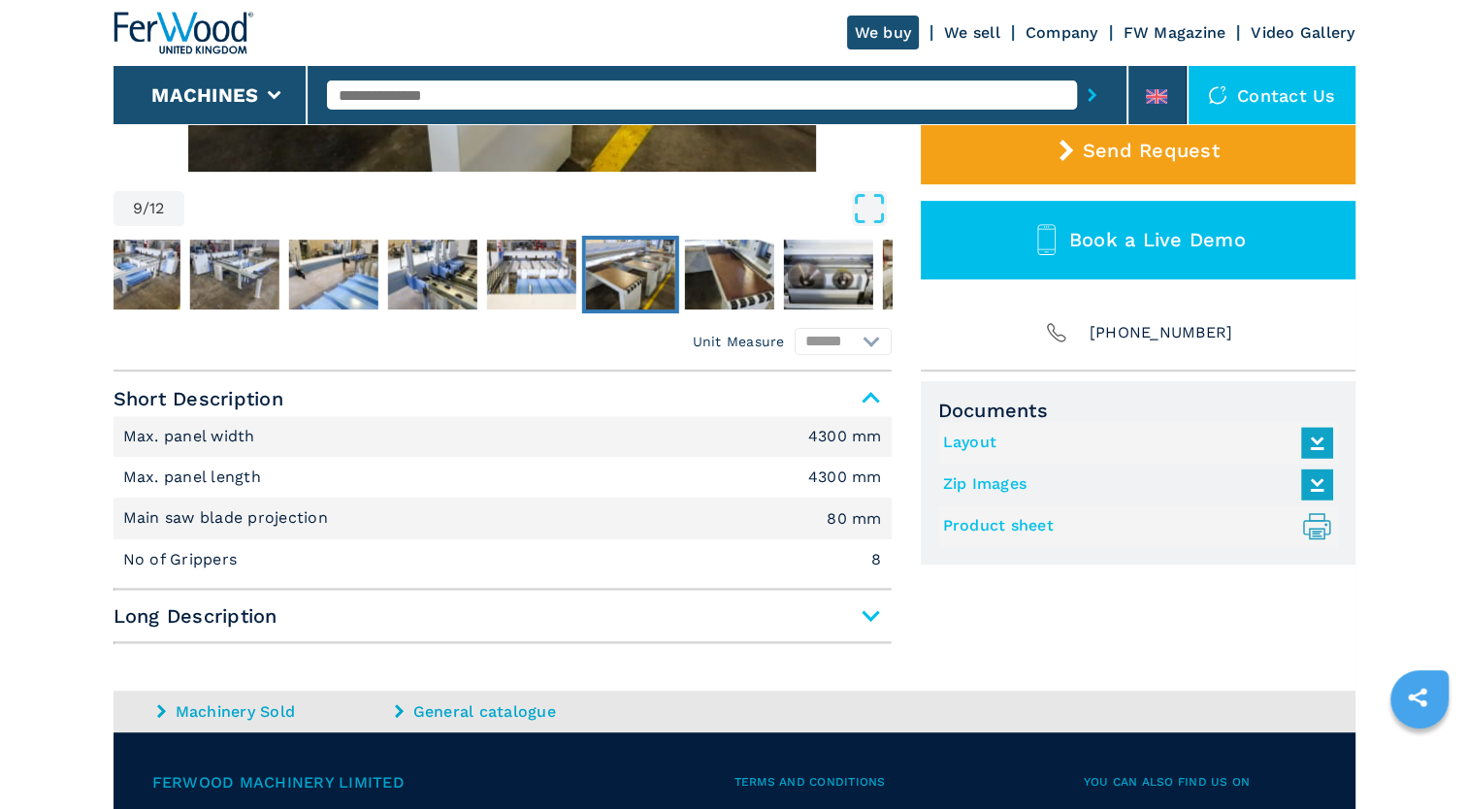
click at [872, 616] on span "Long Description" at bounding box center [503, 616] width 778 height 35
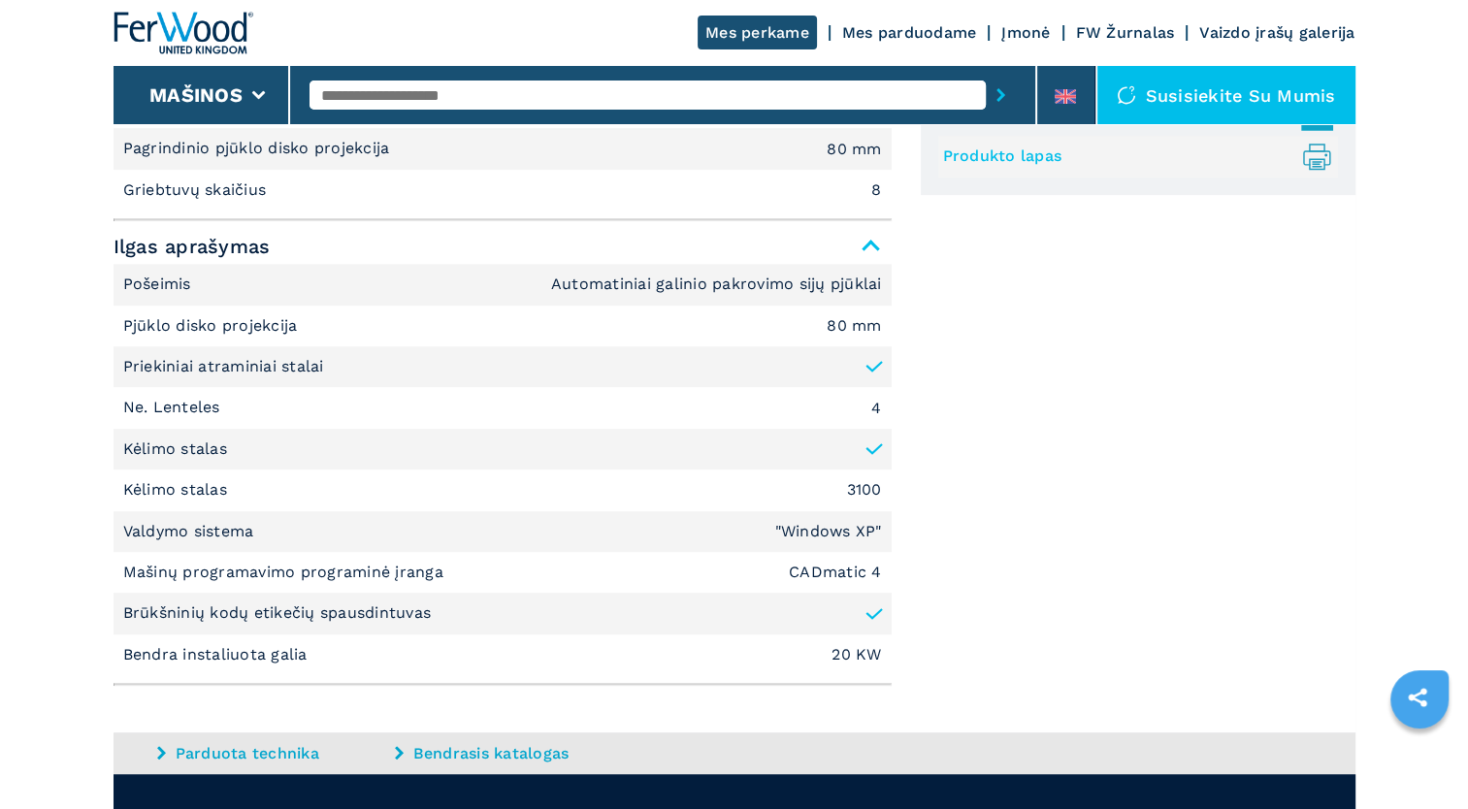
scroll to position [873, 0]
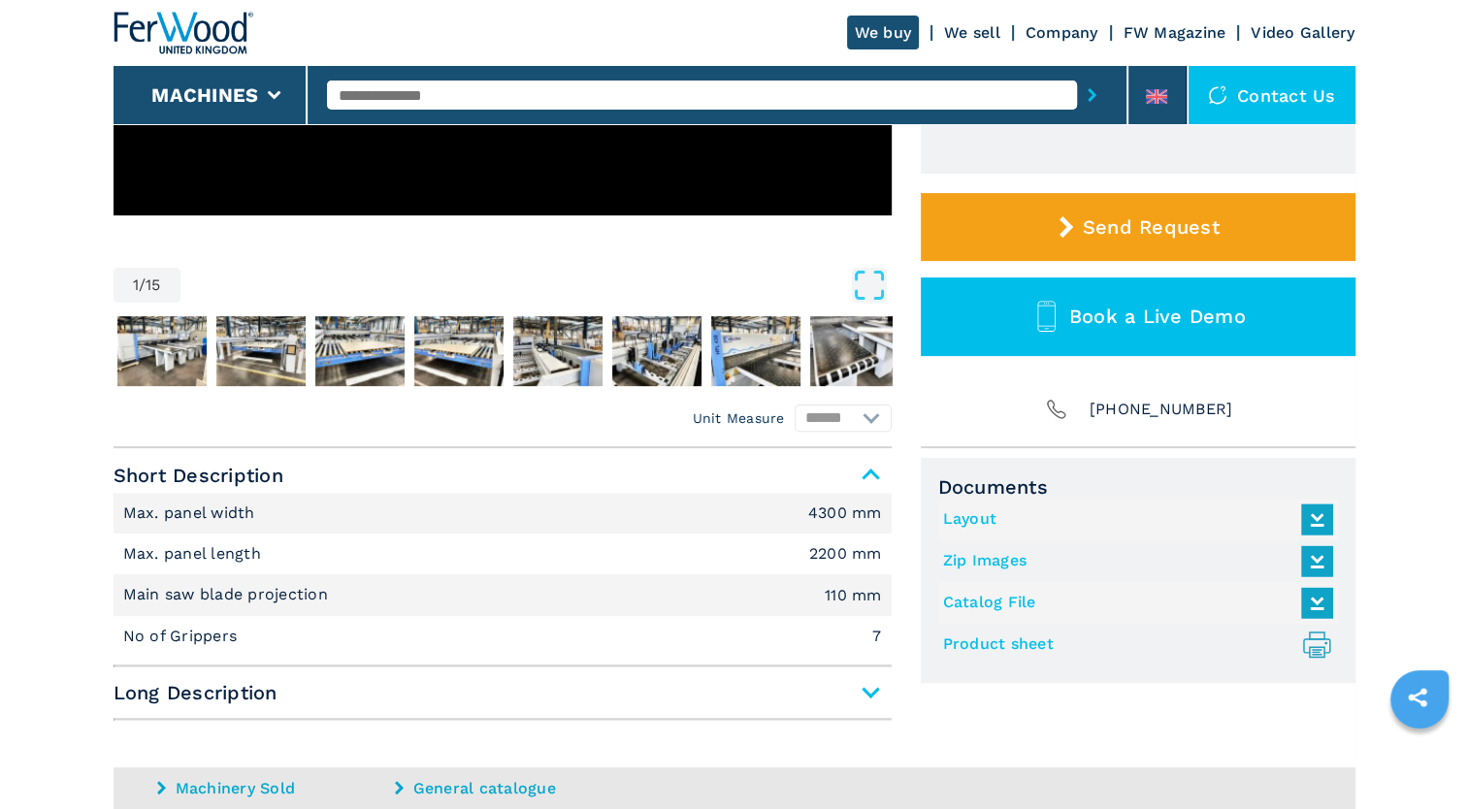
scroll to position [808, 0]
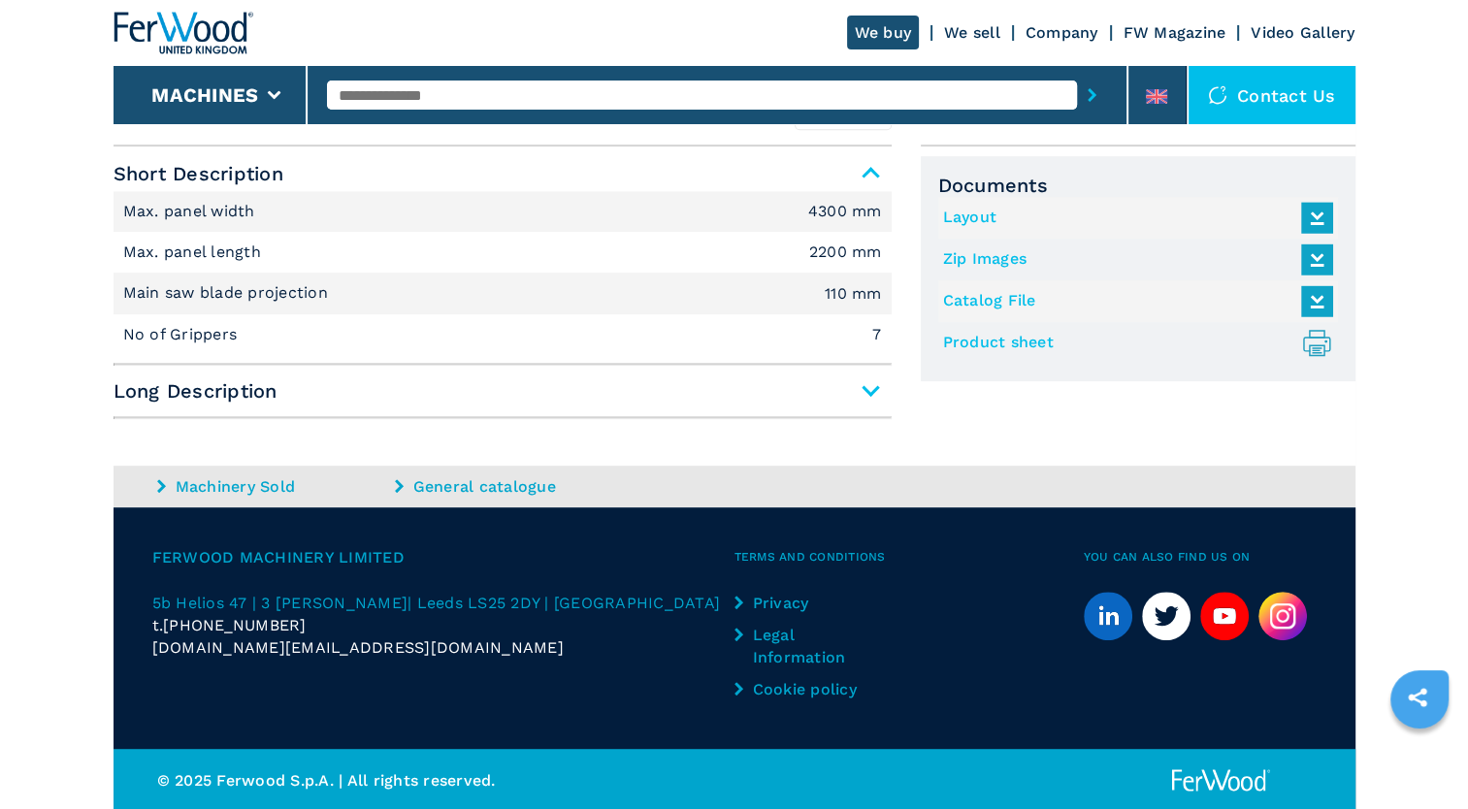
click at [885, 390] on span "Long Description" at bounding box center [503, 391] width 778 height 35
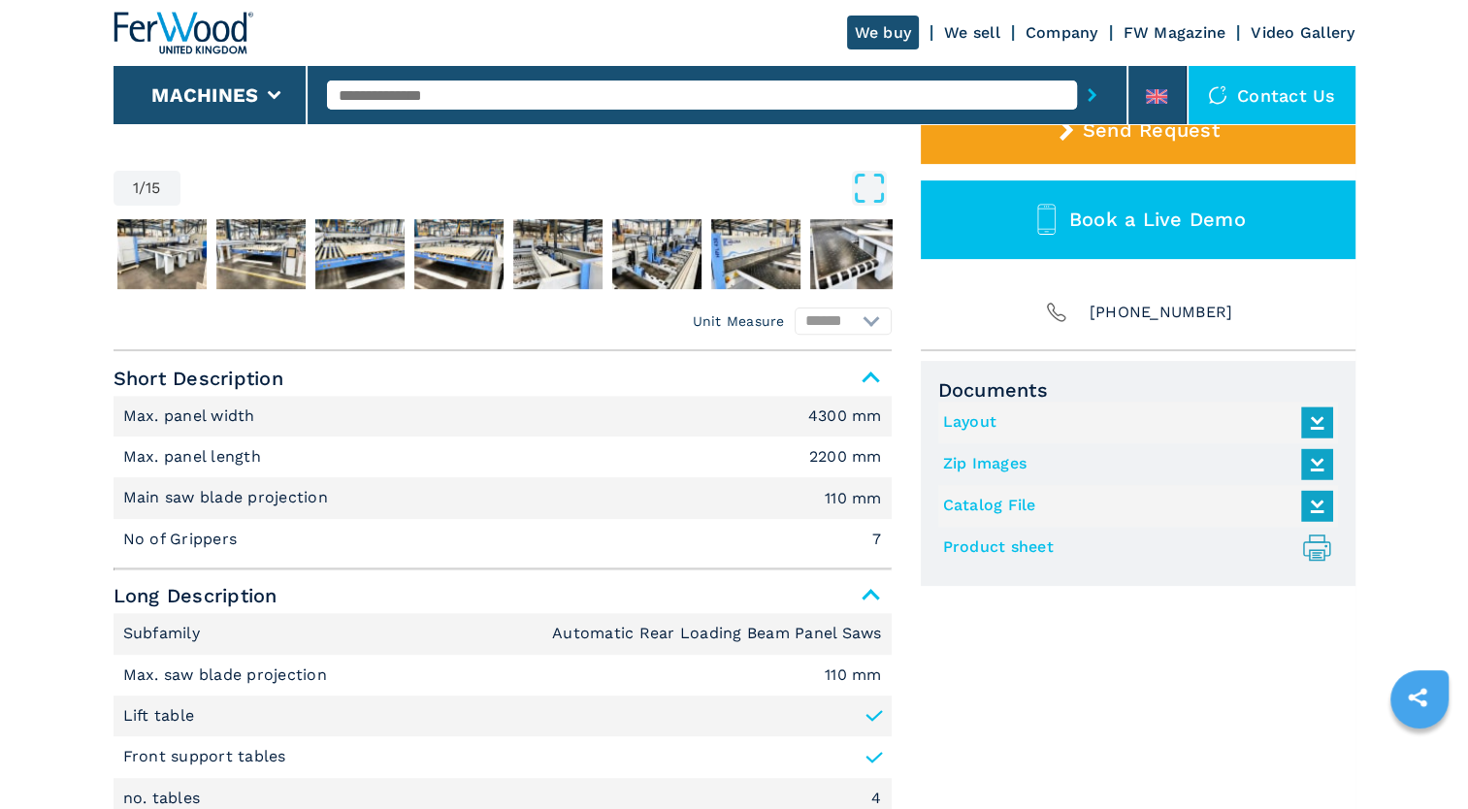
scroll to position [596, 0]
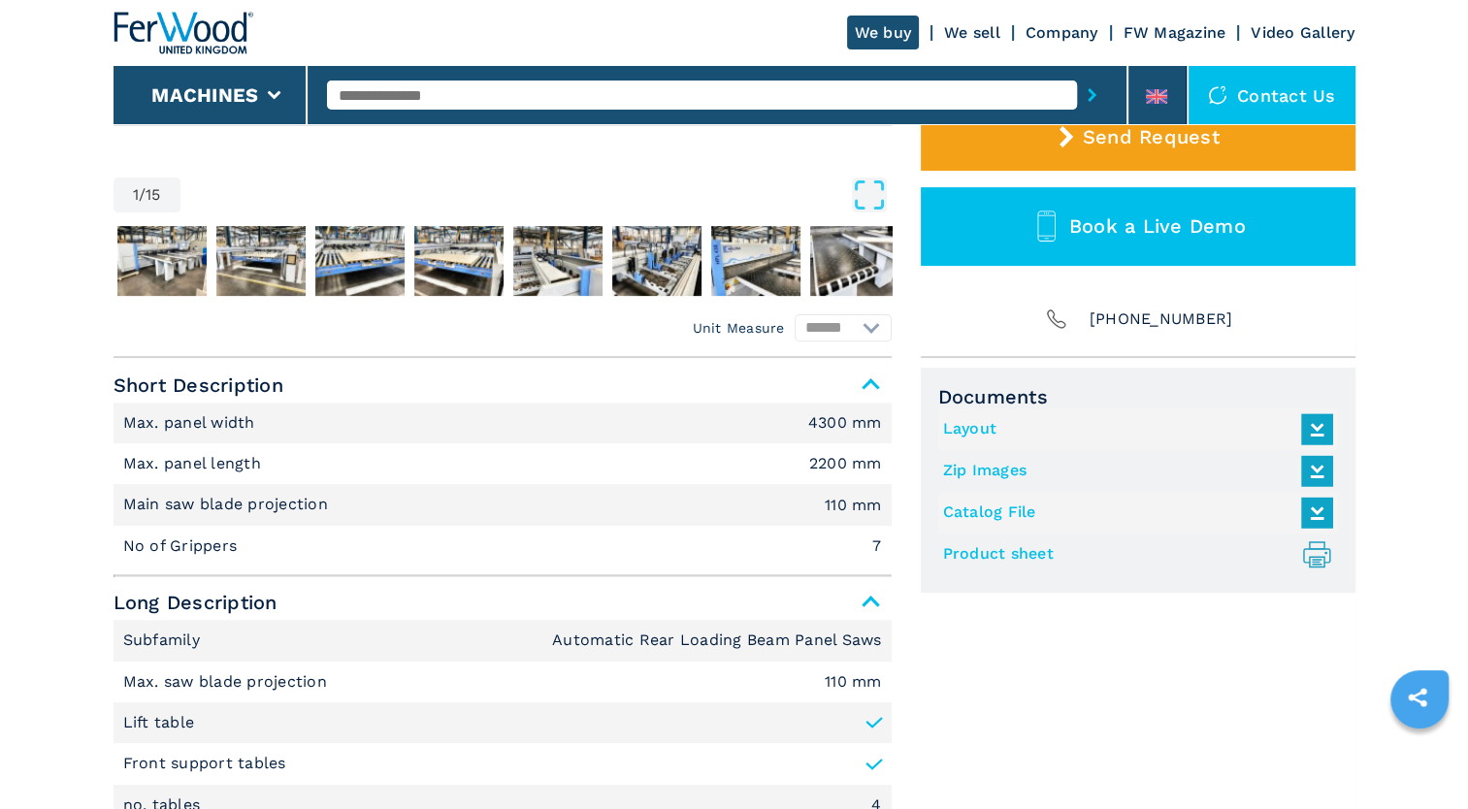
click at [972, 429] on link "Layout" at bounding box center [1133, 429] width 380 height 32
click at [978, 468] on link "Zip Images" at bounding box center [1133, 471] width 380 height 32
click at [1010, 514] on link "Catalog File" at bounding box center [1133, 513] width 380 height 32
click at [975, 554] on link "Product sheet .prefix__st0{stroke-linecap:round;stroke-linejoin:round}.prefix__…" at bounding box center [1133, 555] width 380 height 32
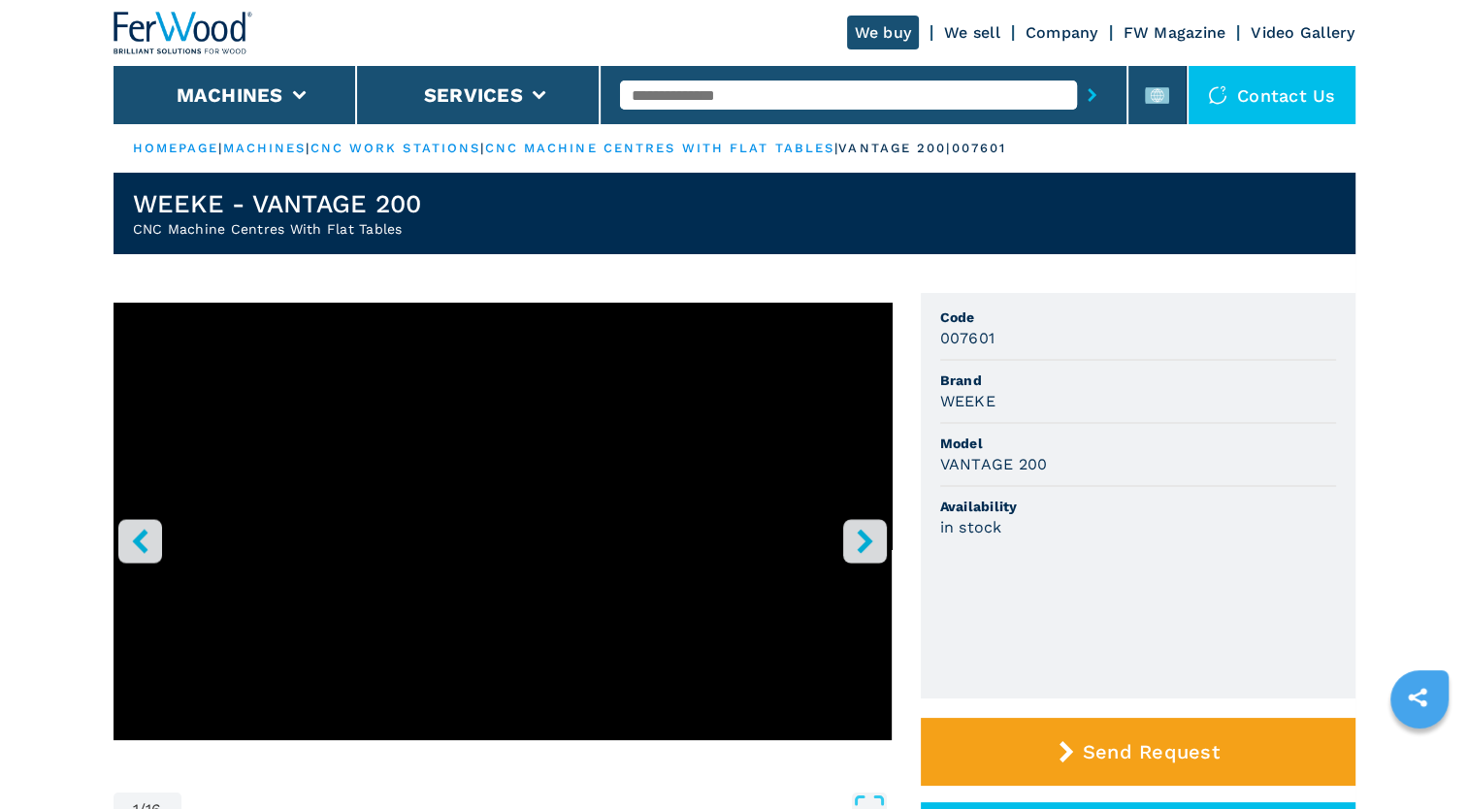
click at [856, 538] on icon "right-button" at bounding box center [865, 541] width 24 height 24
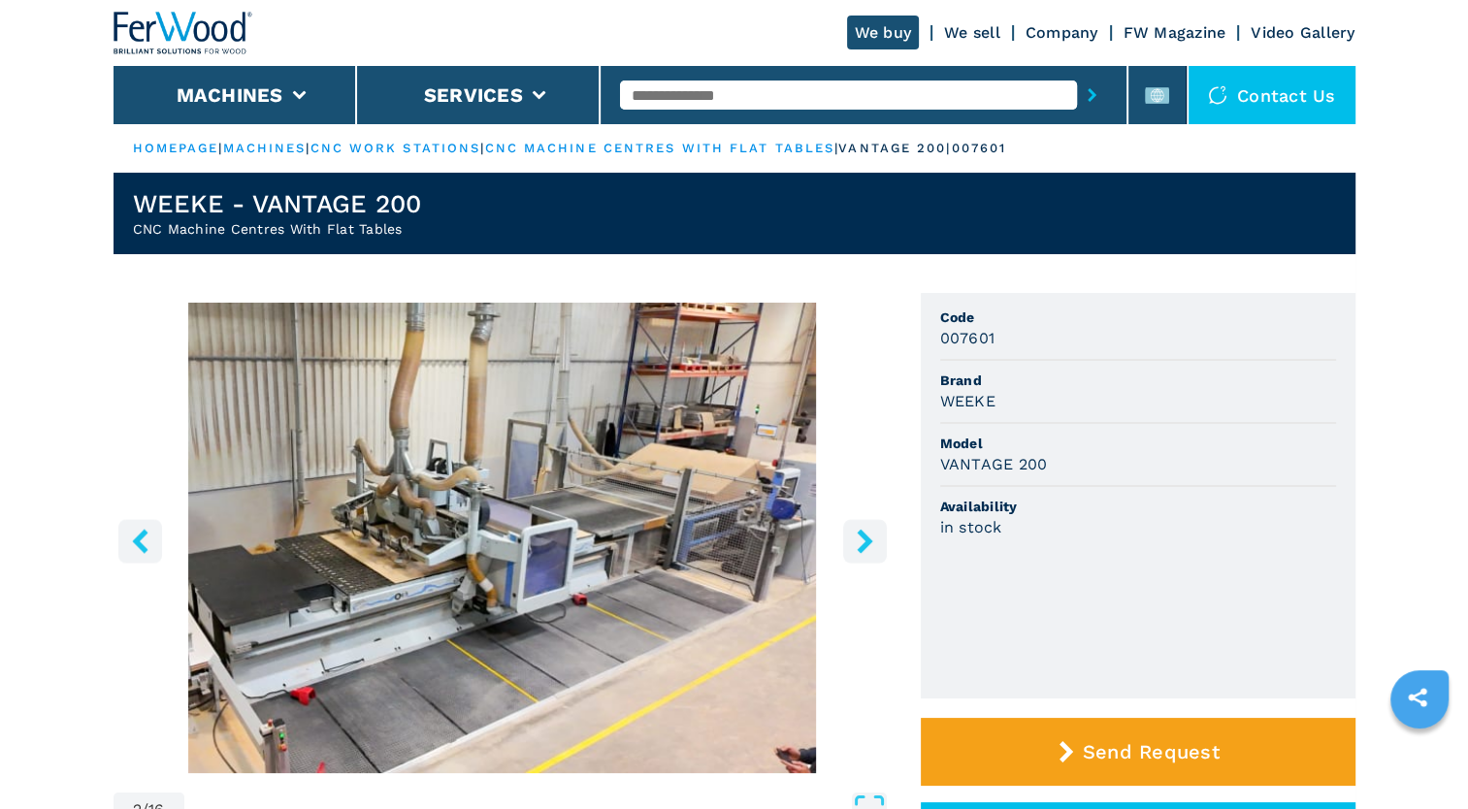
click at [856, 538] on icon "right-button" at bounding box center [865, 541] width 24 height 24
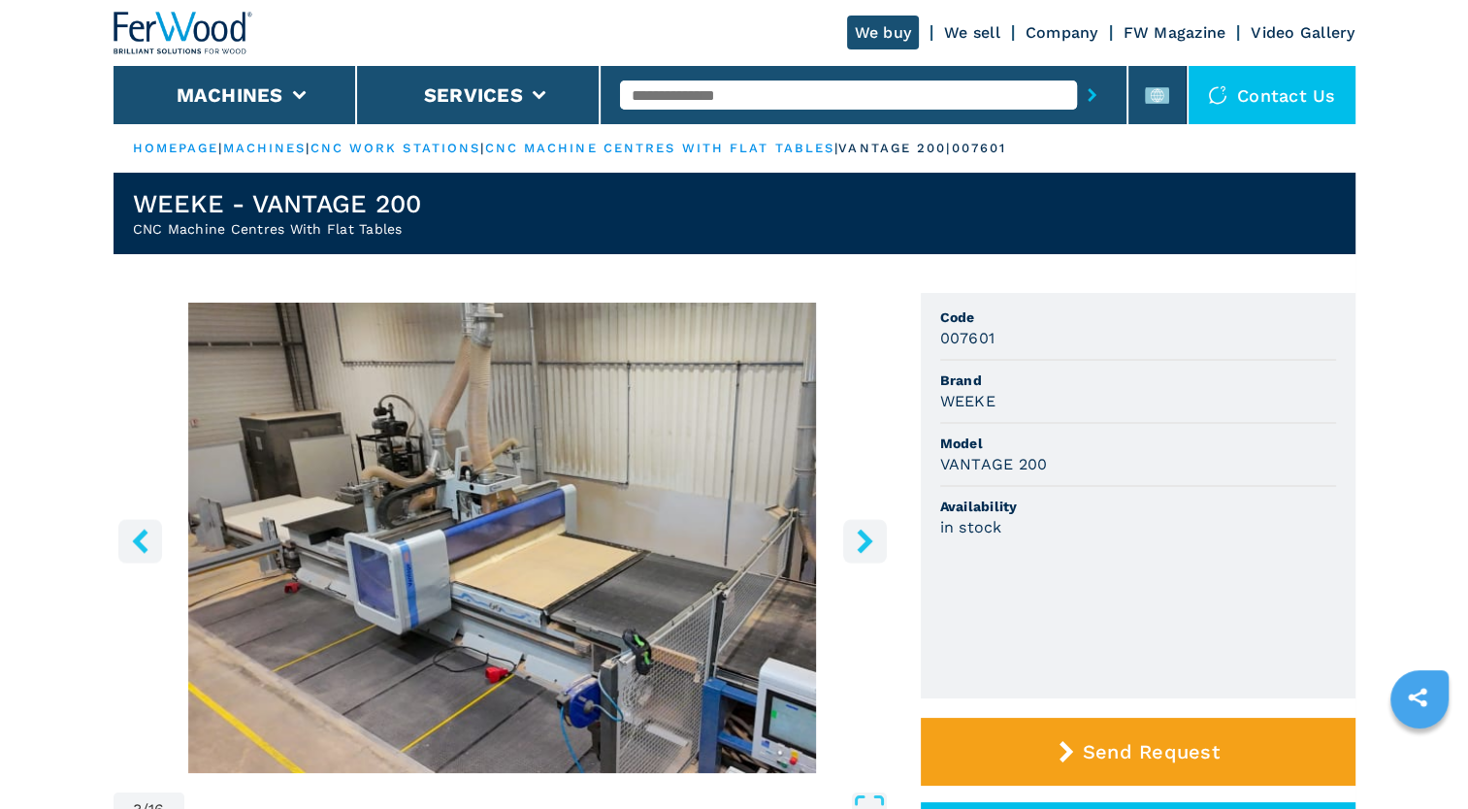
click at [856, 538] on icon "right-button" at bounding box center [865, 541] width 24 height 24
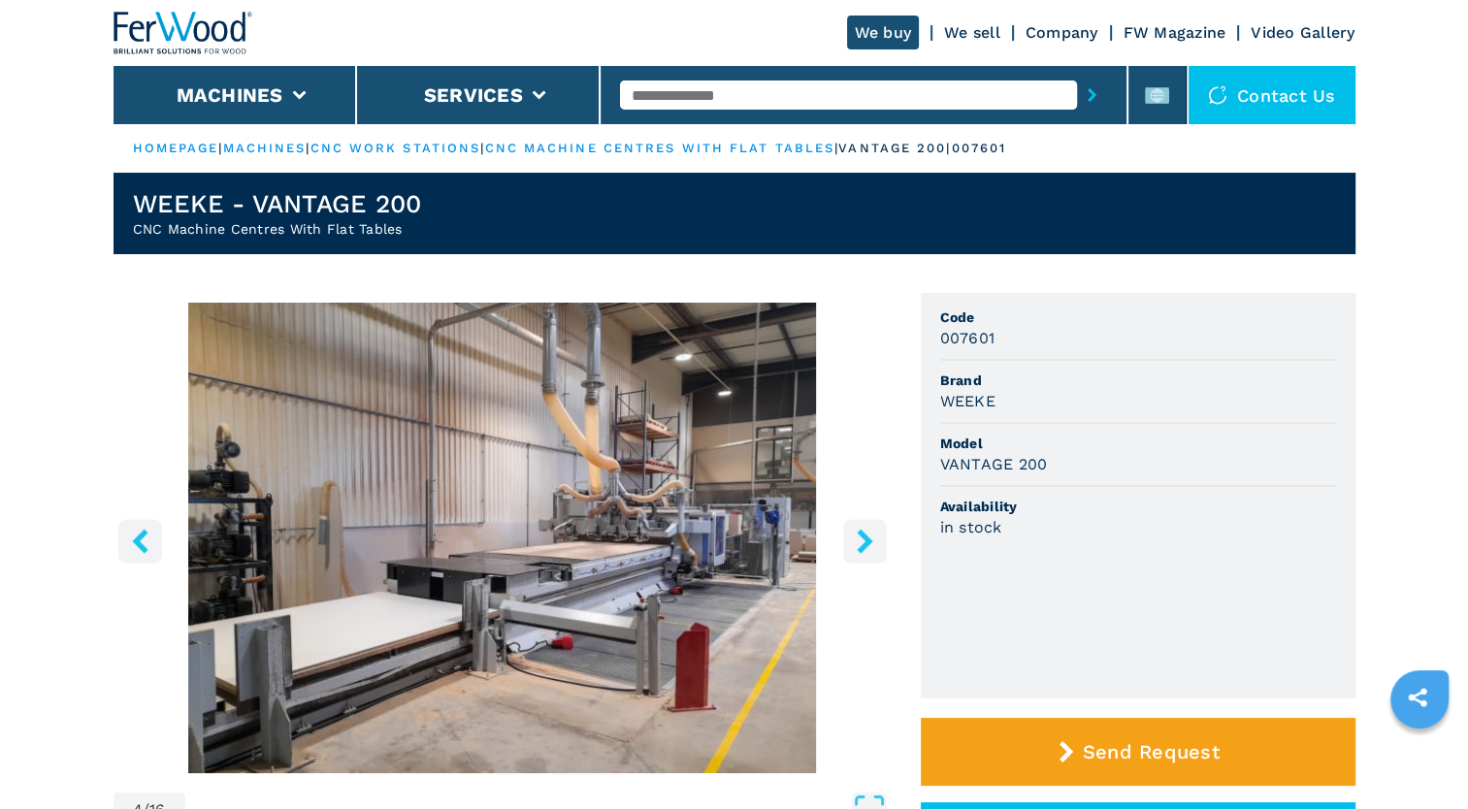
click at [856, 538] on icon "right-button" at bounding box center [865, 541] width 24 height 24
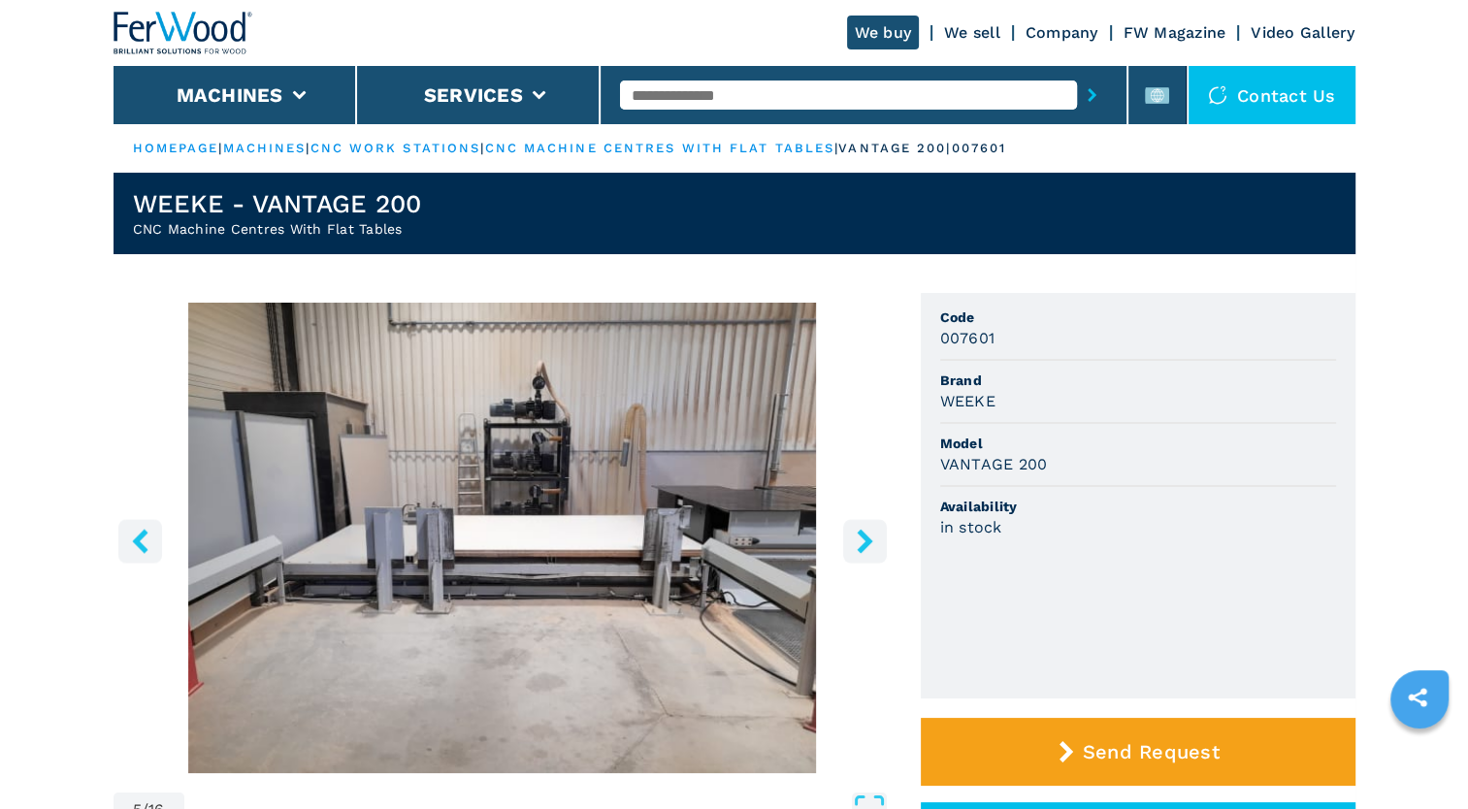
click at [856, 538] on icon "right-button" at bounding box center [865, 541] width 24 height 24
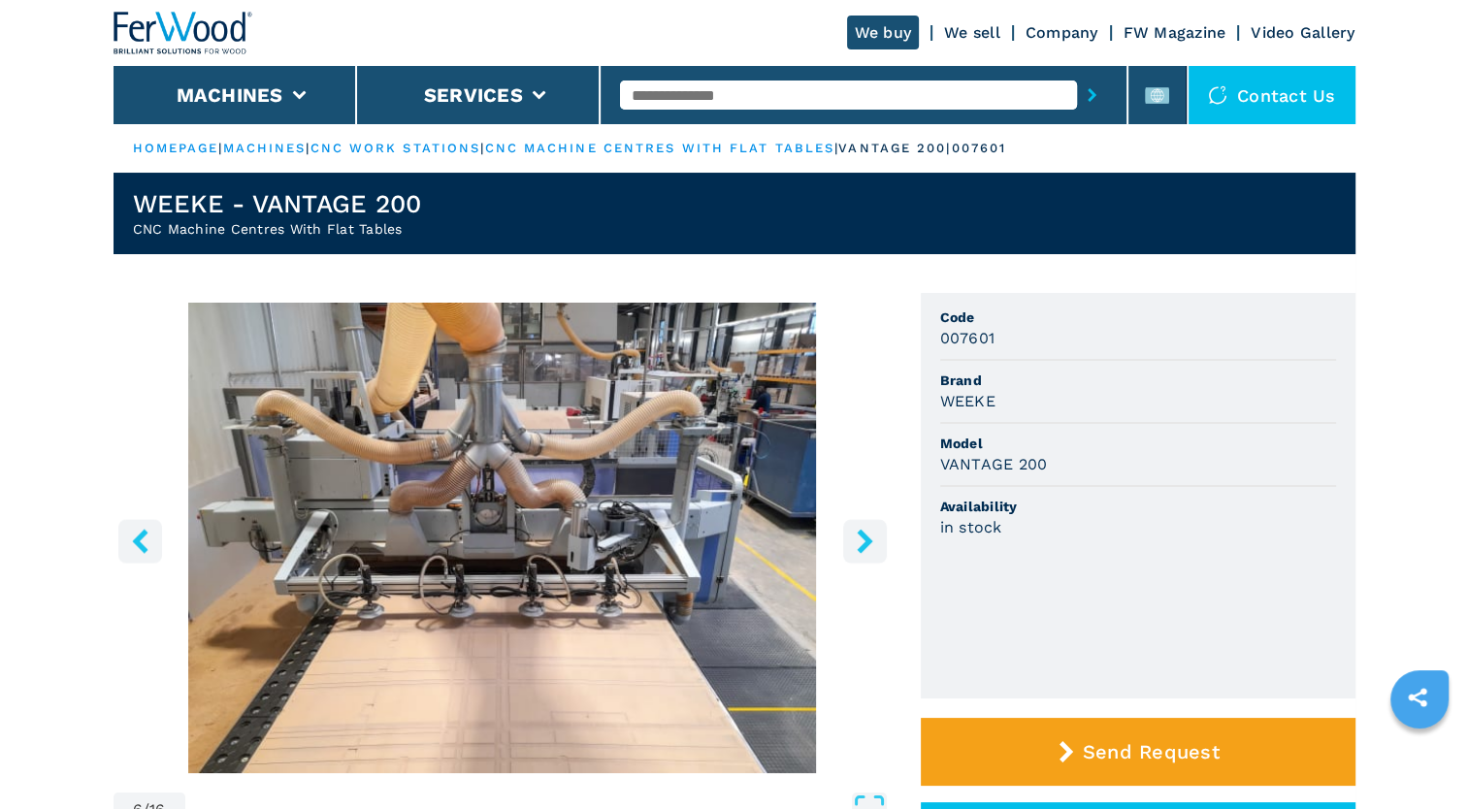
click at [856, 538] on icon "right-button" at bounding box center [865, 541] width 24 height 24
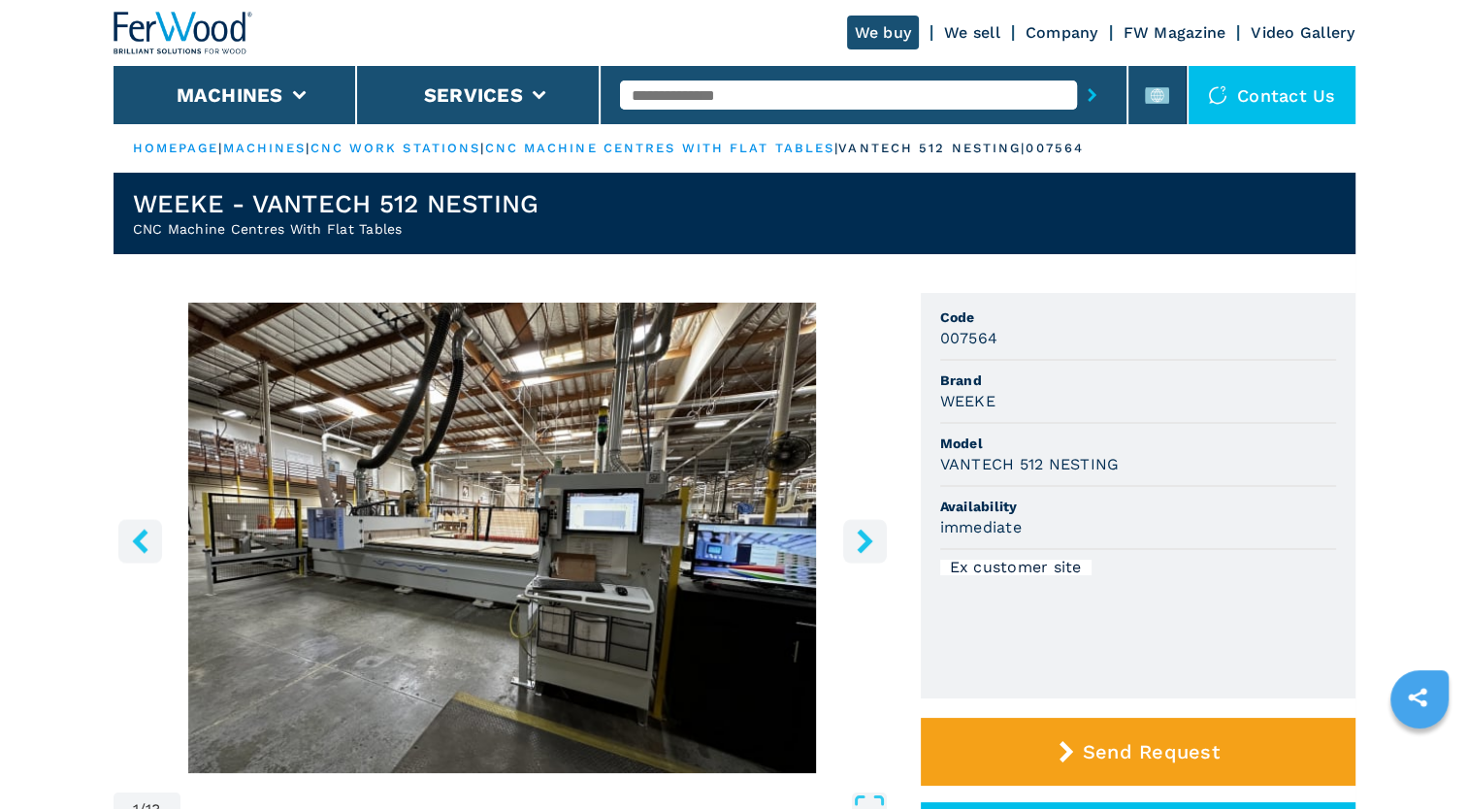
click at [857, 550] on icon "right-button" at bounding box center [865, 541] width 24 height 24
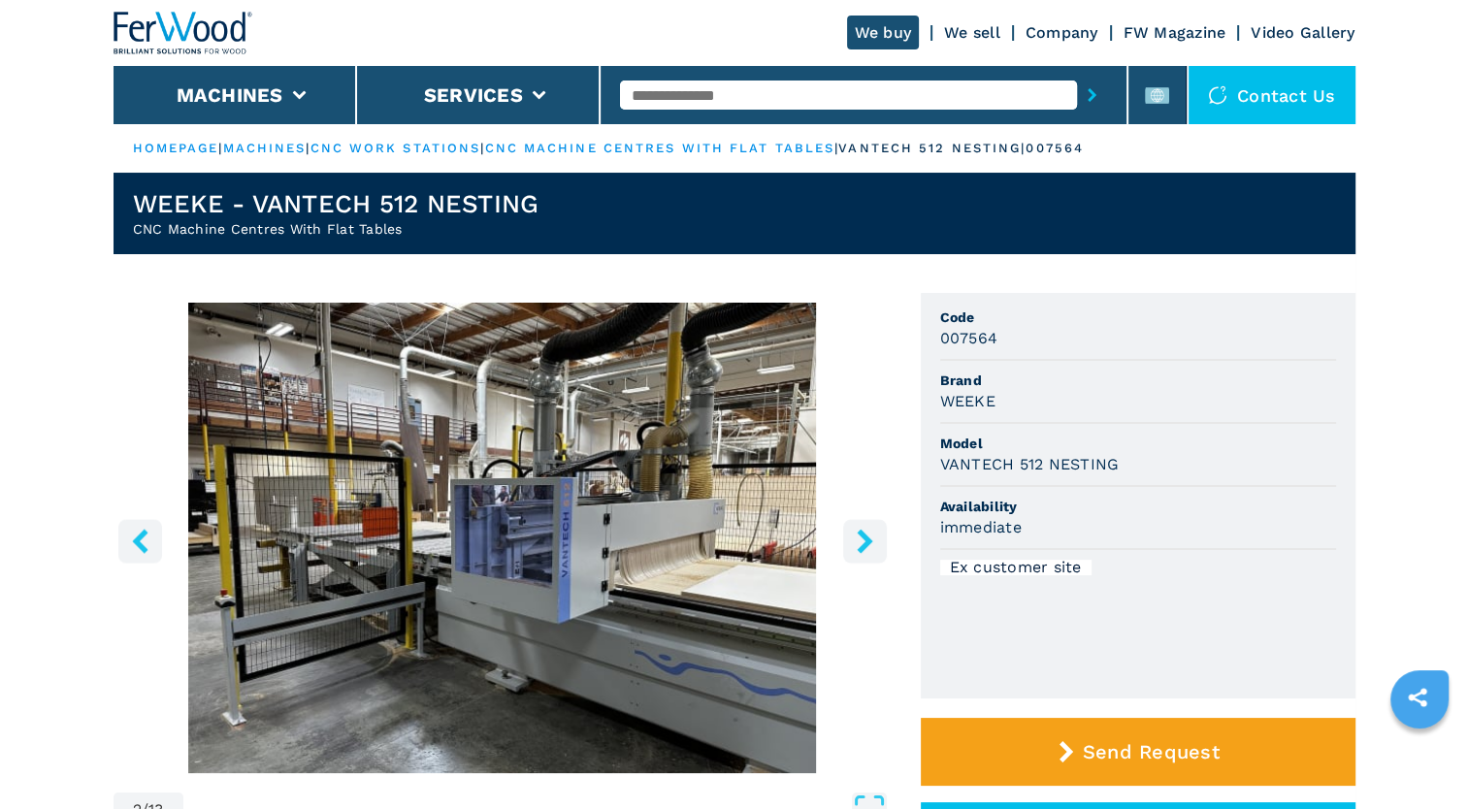
click at [857, 550] on icon "right-button" at bounding box center [865, 541] width 24 height 24
click at [849, 551] on button "right-button" at bounding box center [865, 541] width 44 height 44
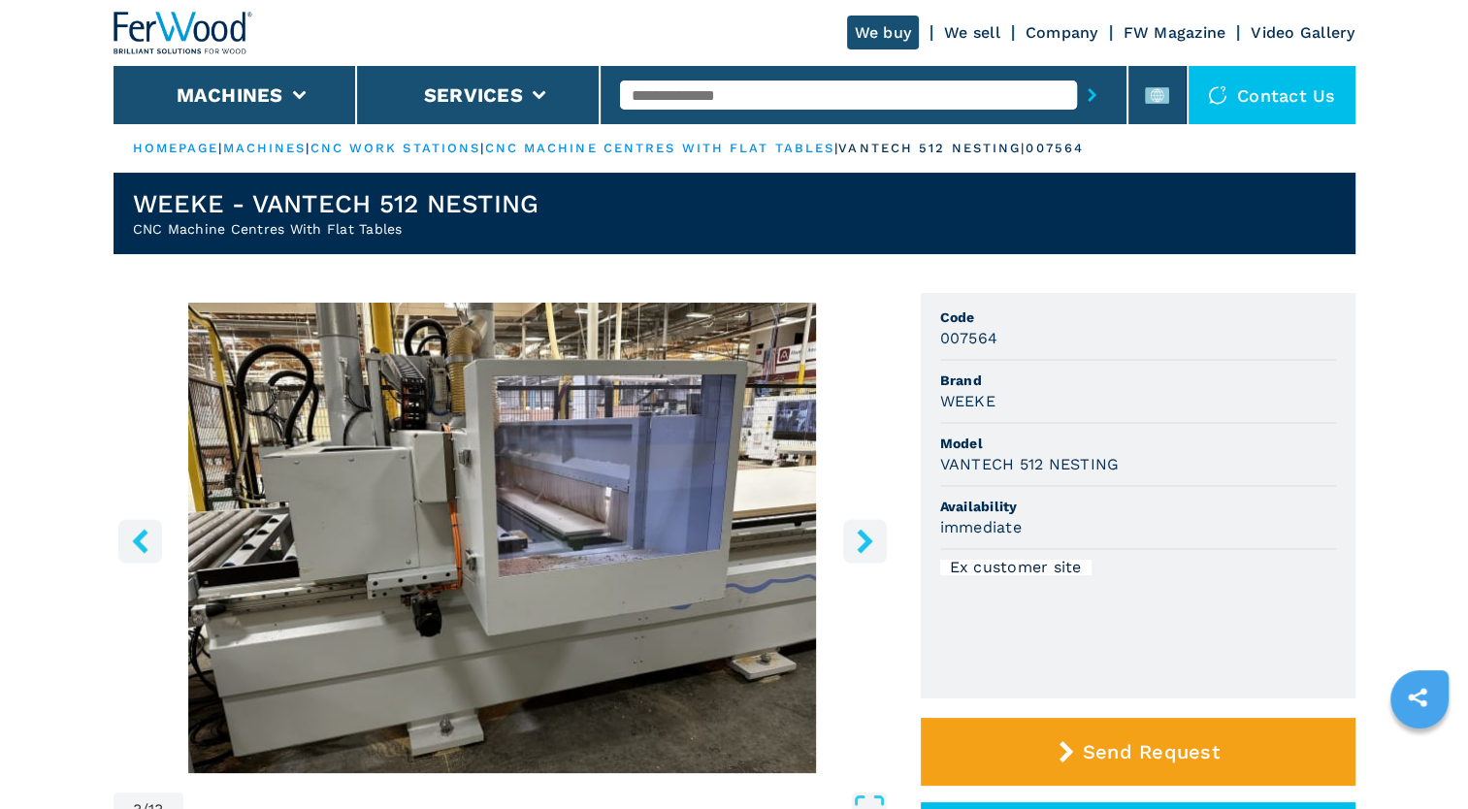
click at [844, 551] on button "right-button" at bounding box center [865, 541] width 44 height 44
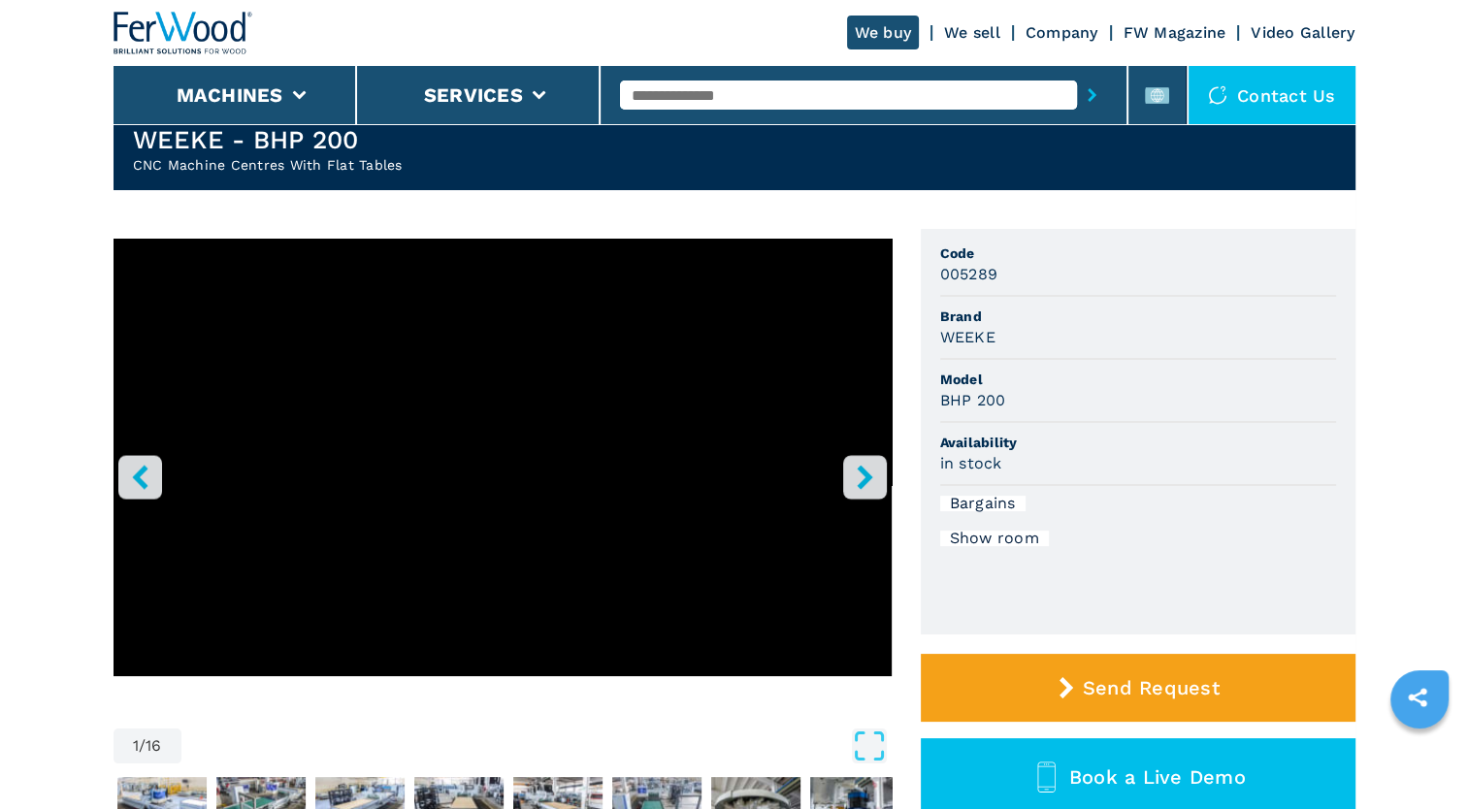
scroll to position [97, 0]
